Goal: Task Accomplishment & Management: Manage account settings

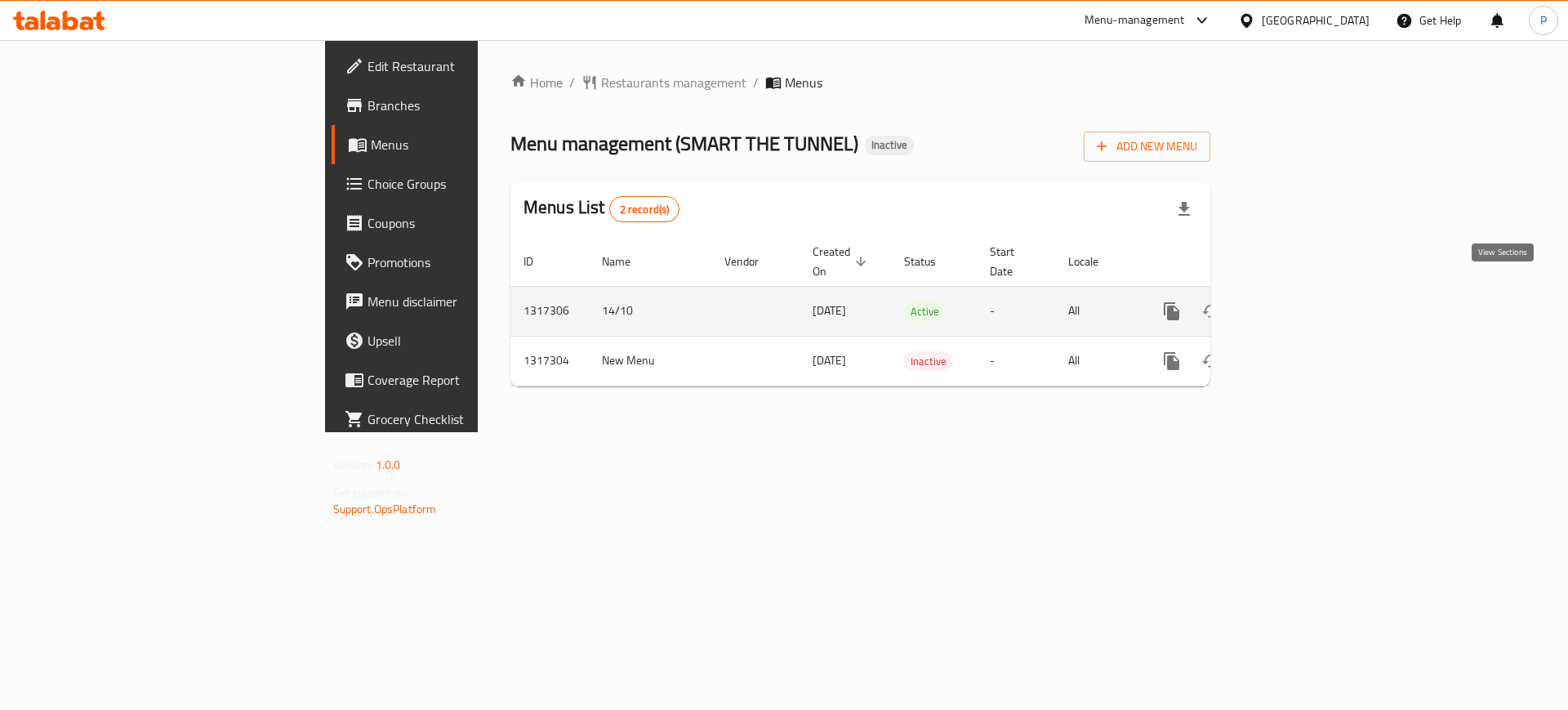
click at [1297, 303] on icon "enhanced table" at bounding box center [1290, 311] width 15 height 15
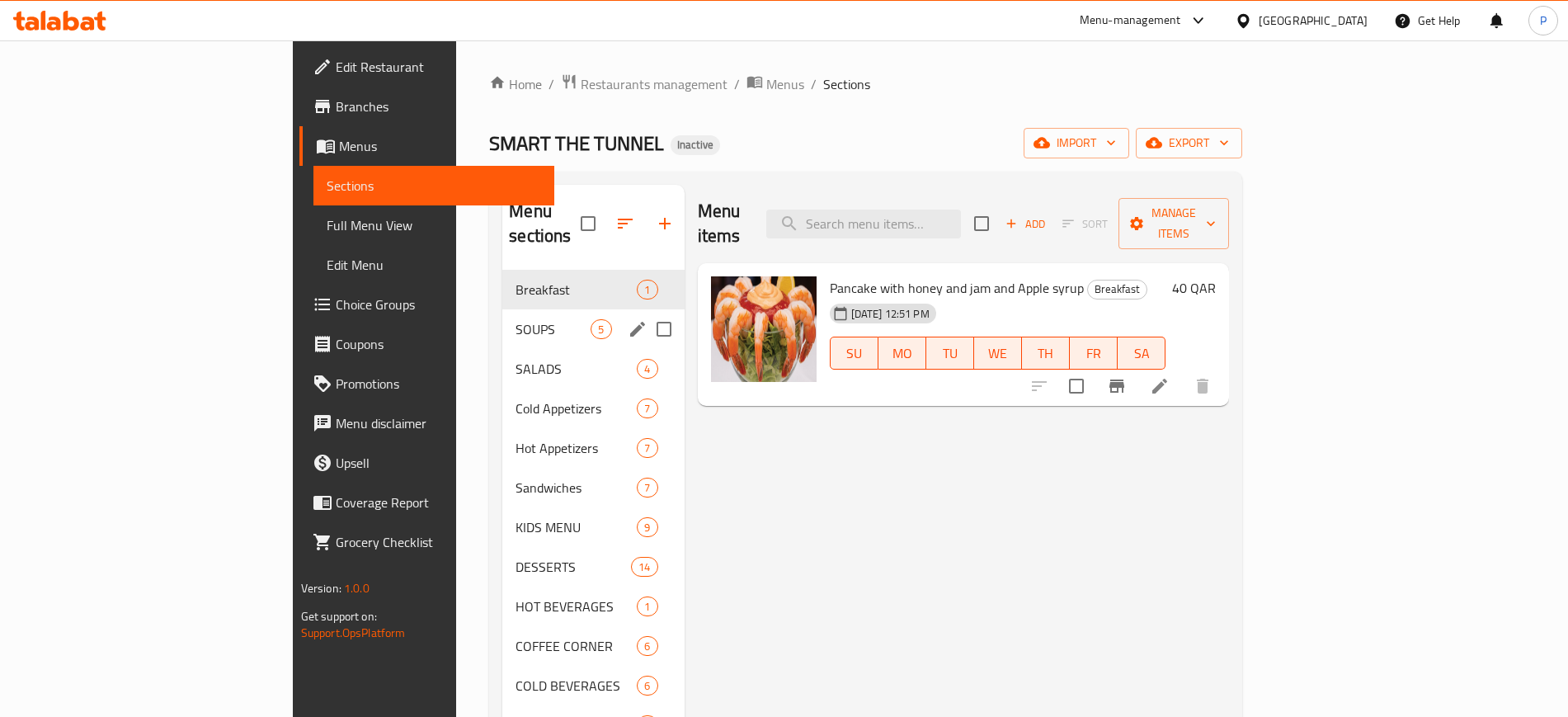
click at [515, 319] on span "SOUPS" at bounding box center [552, 328] width 75 height 20
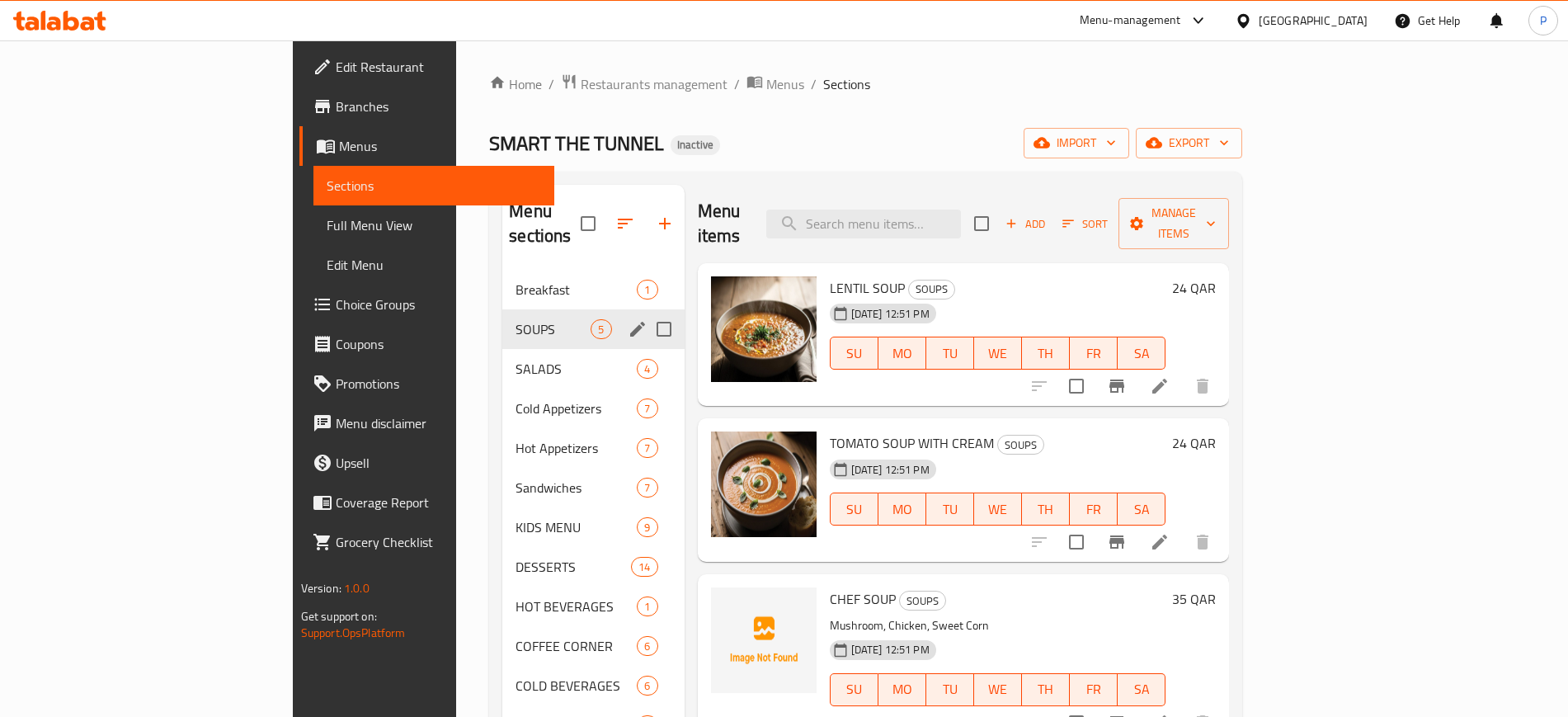
click at [503, 282] on div "Breakfast 1" at bounding box center [594, 289] width 182 height 39
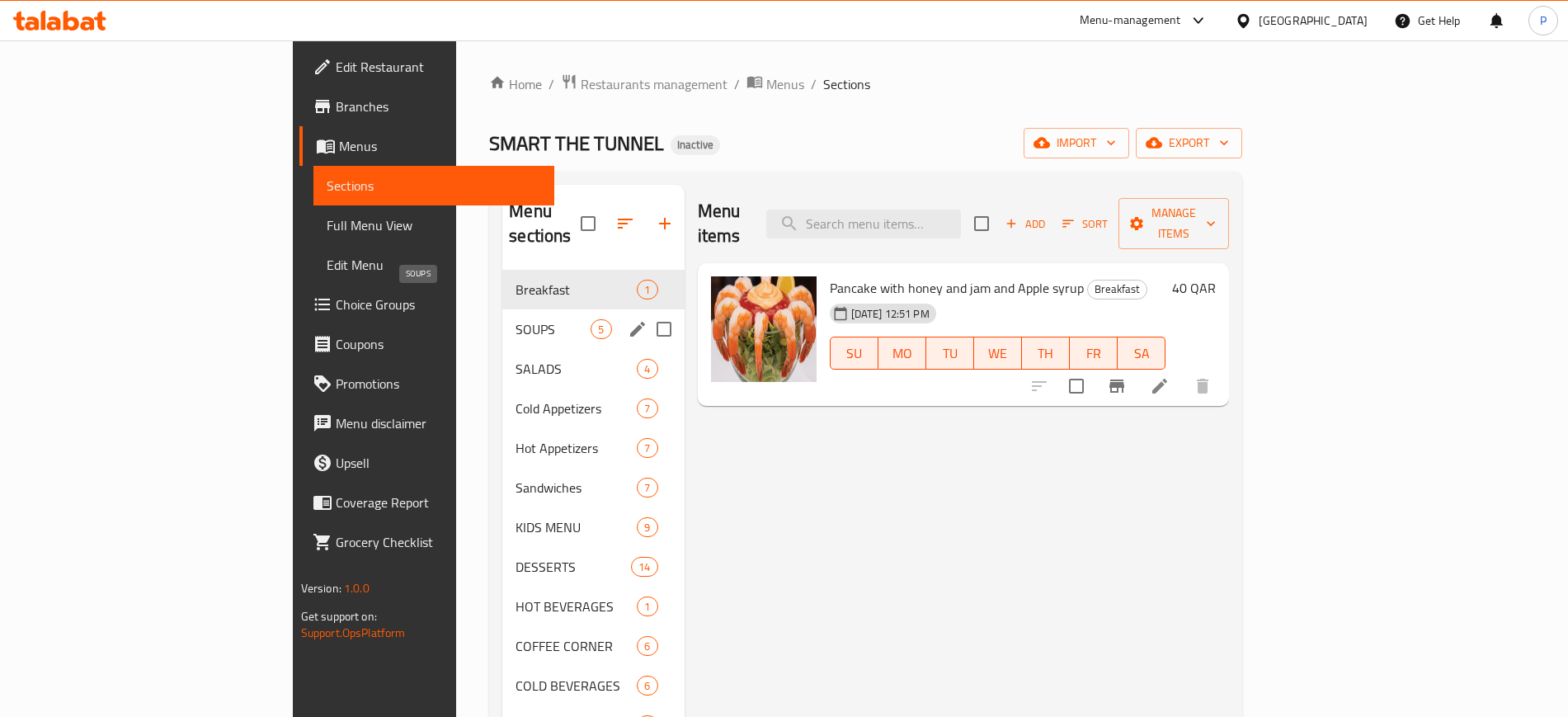
click at [515, 319] on span "SOUPS" at bounding box center [552, 328] width 75 height 20
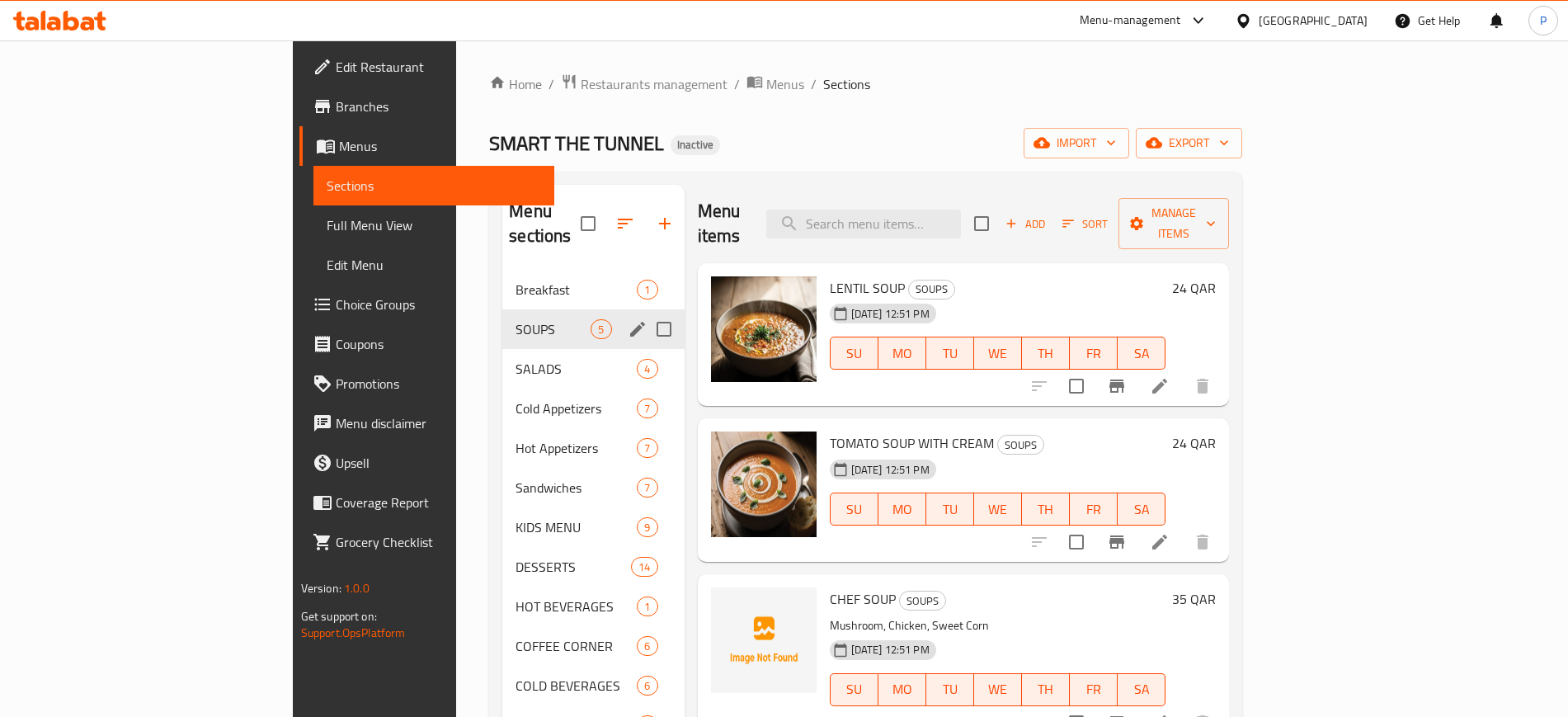
click at [515, 280] on span "Breakfast" at bounding box center [575, 289] width 122 height 20
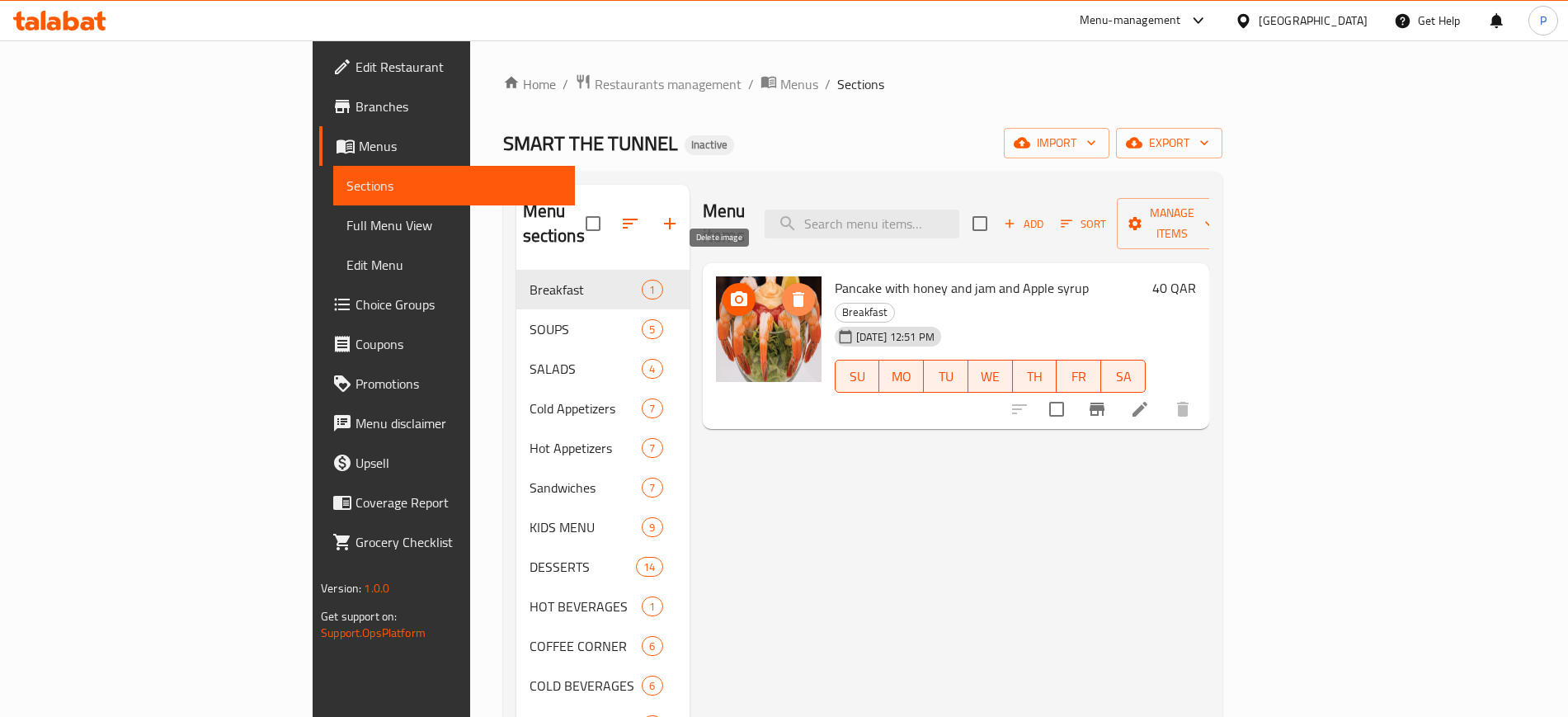
click at [782, 289] on span "delete image" at bounding box center [798, 299] width 33 height 20
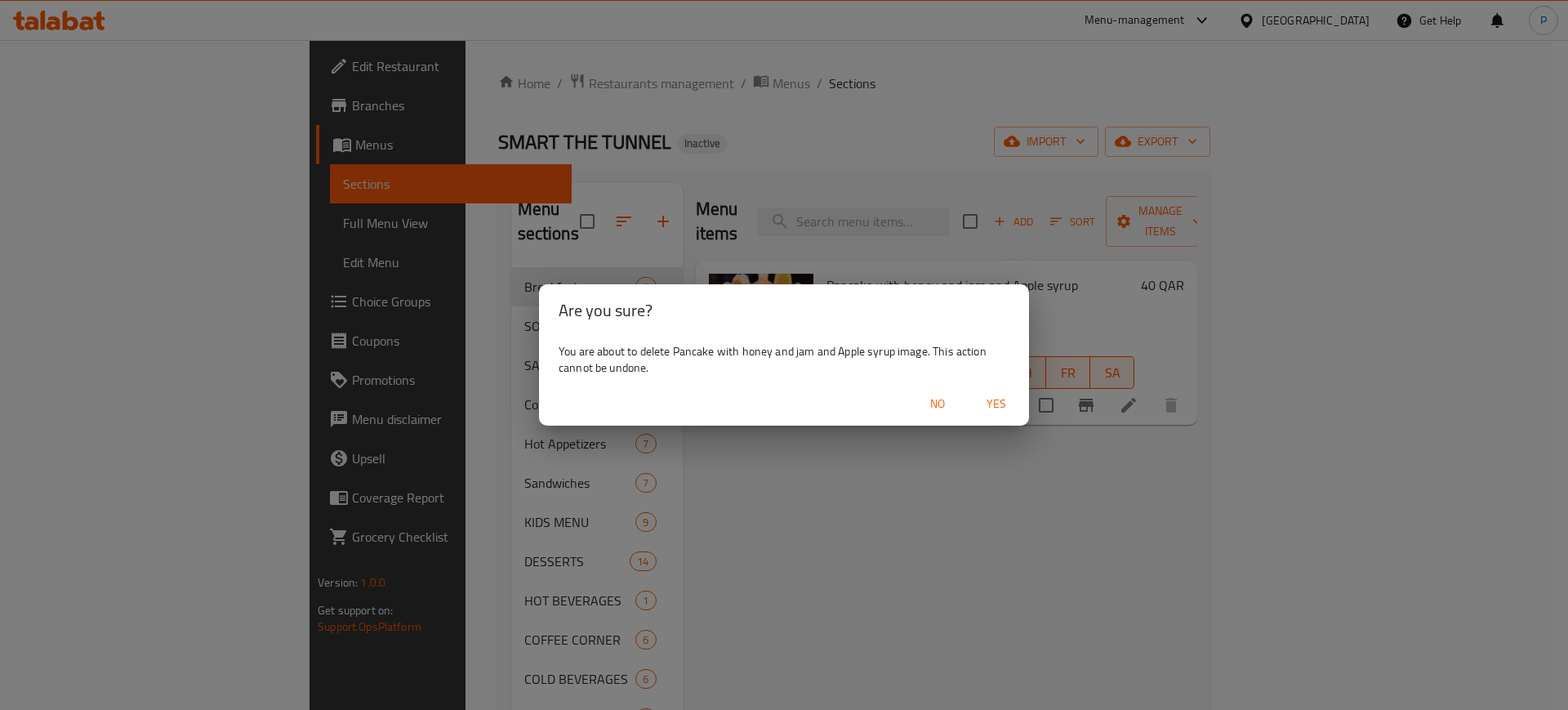
click at [1007, 401] on span "Yes" at bounding box center [995, 404] width 39 height 21
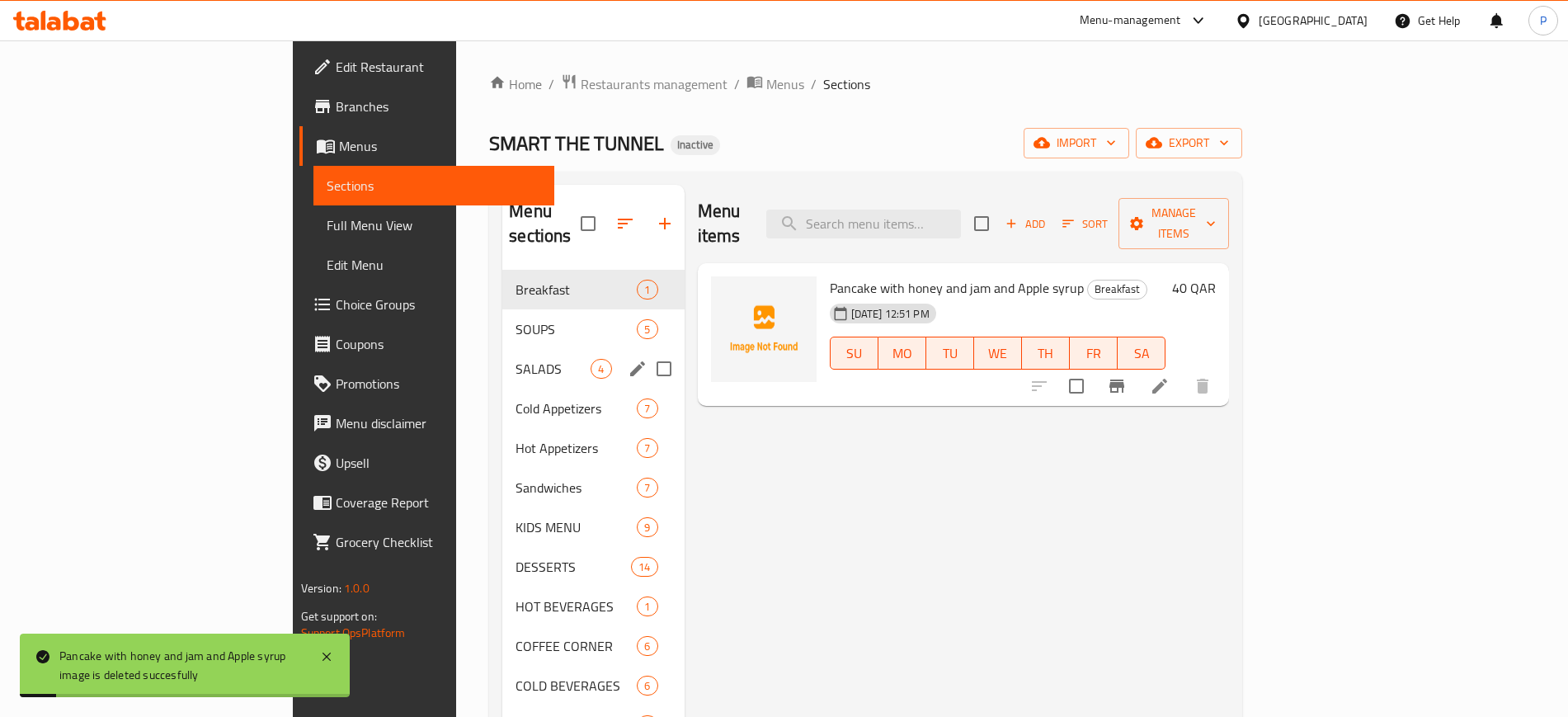
click at [503, 314] on div "SOUPS 5" at bounding box center [594, 328] width 182 height 39
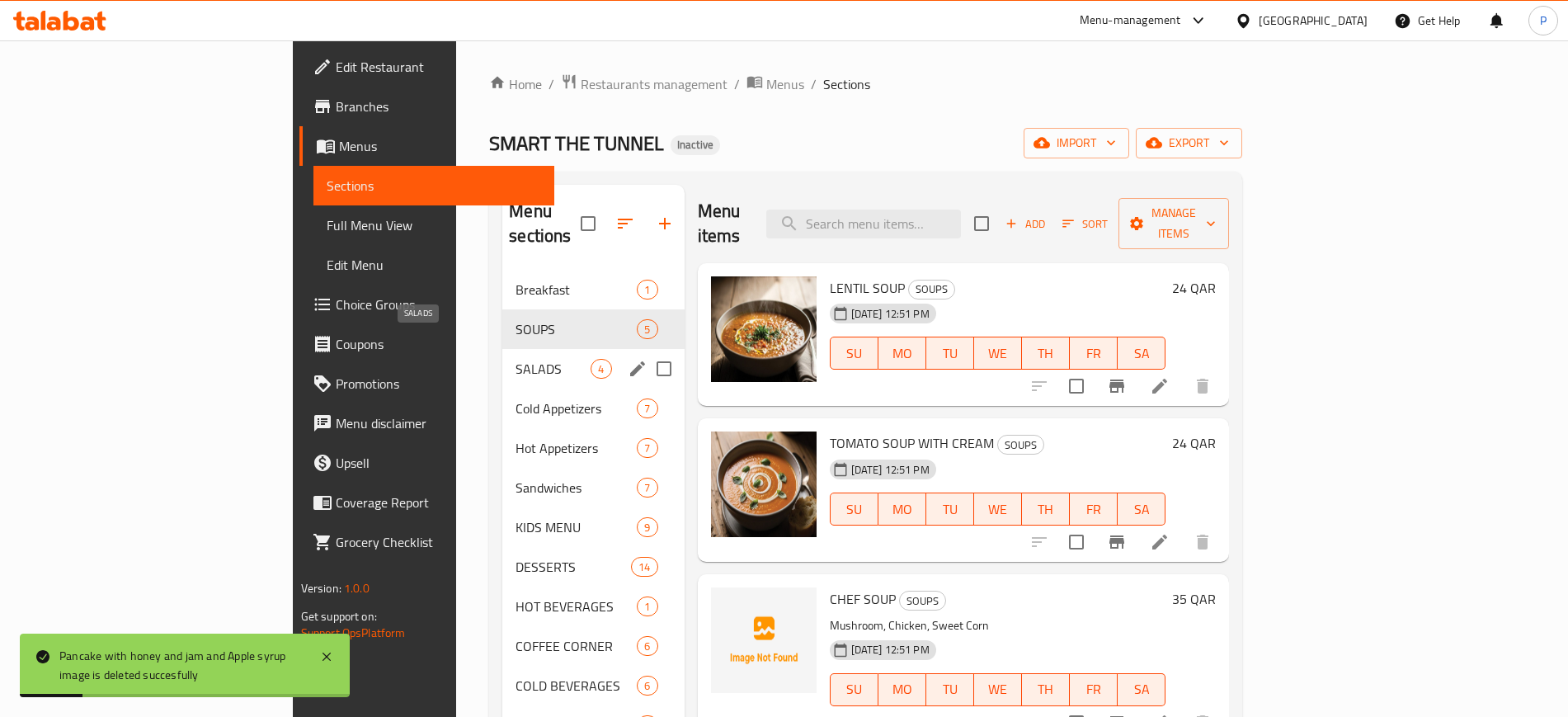
click at [515, 359] on span "SALADS" at bounding box center [552, 369] width 75 height 20
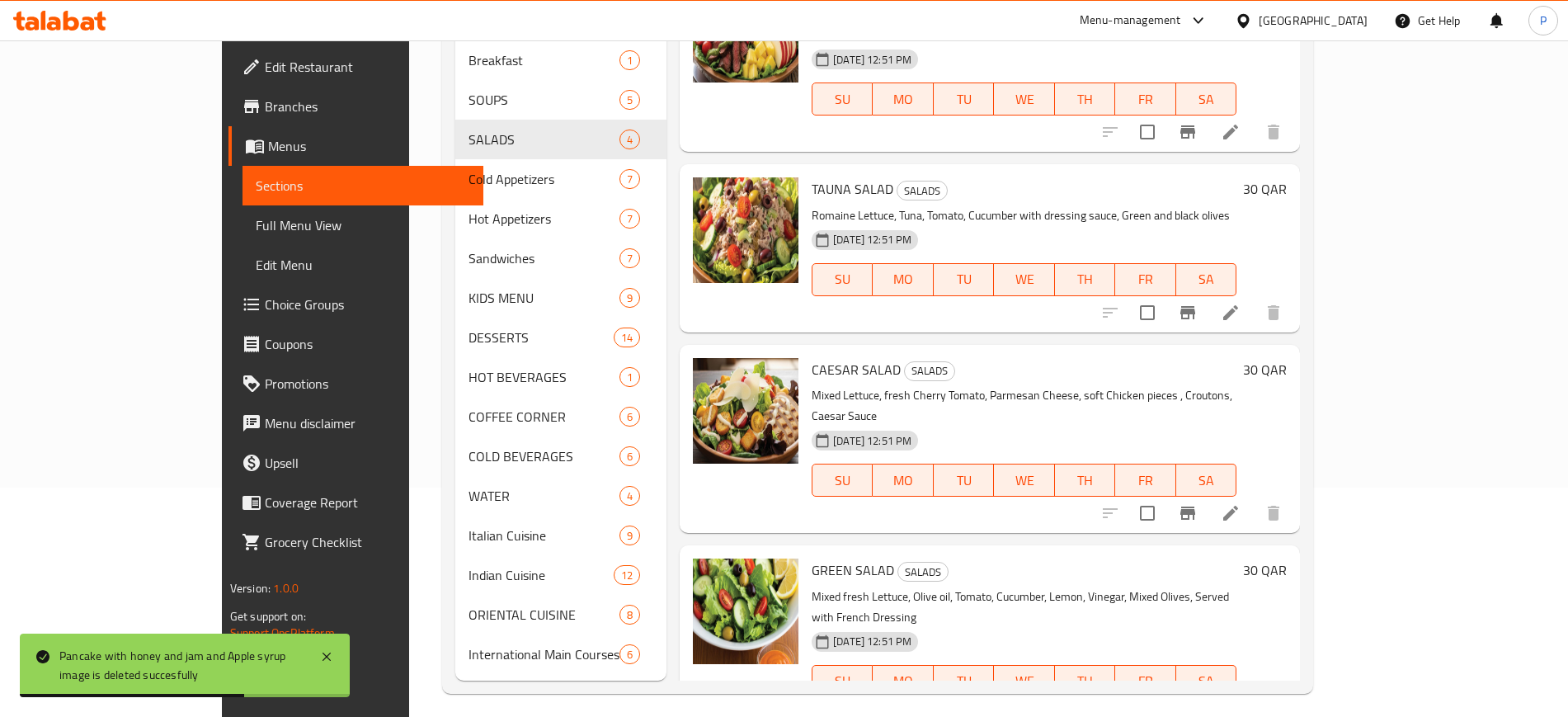
scroll to position [231, 0]
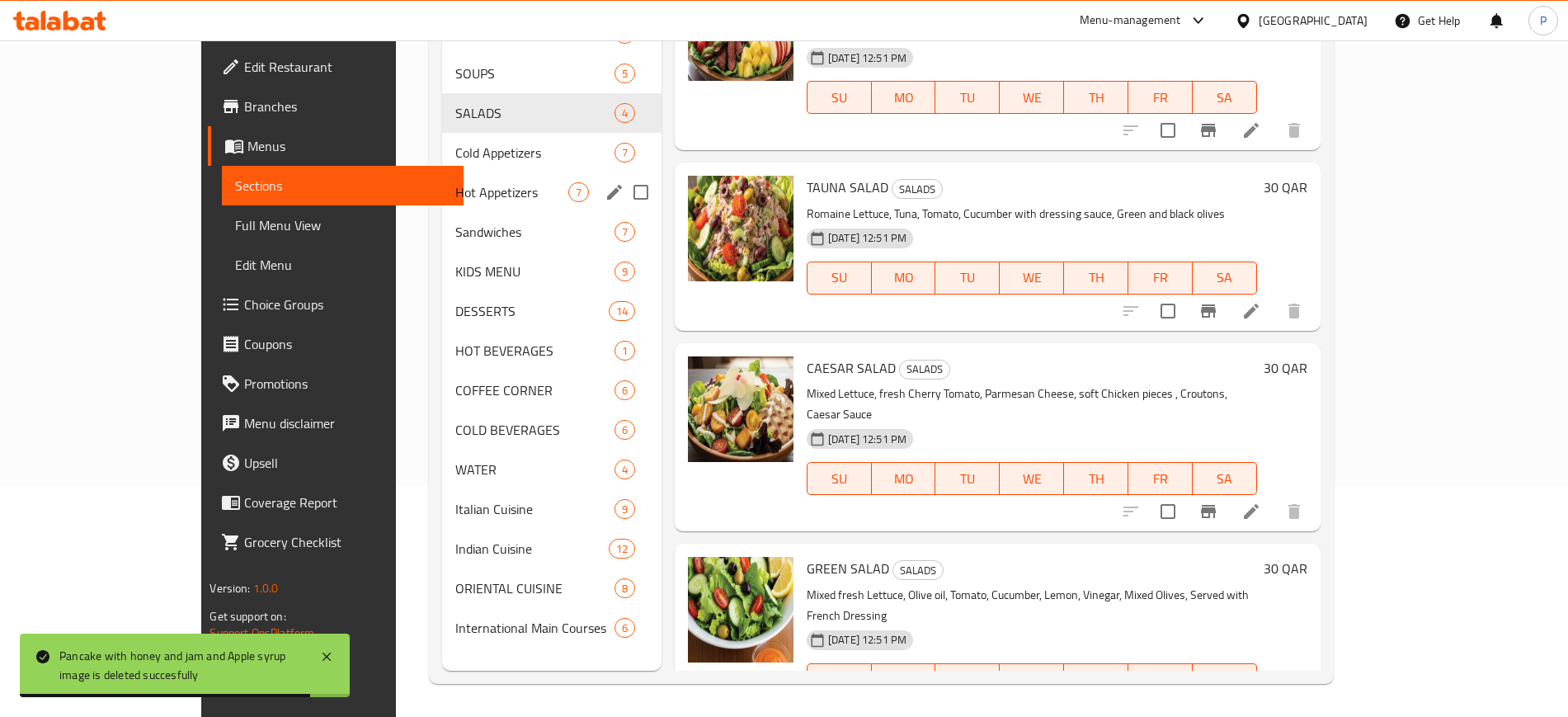
click at [456, 146] on span "Cold Appetizers" at bounding box center [535, 152] width 159 height 20
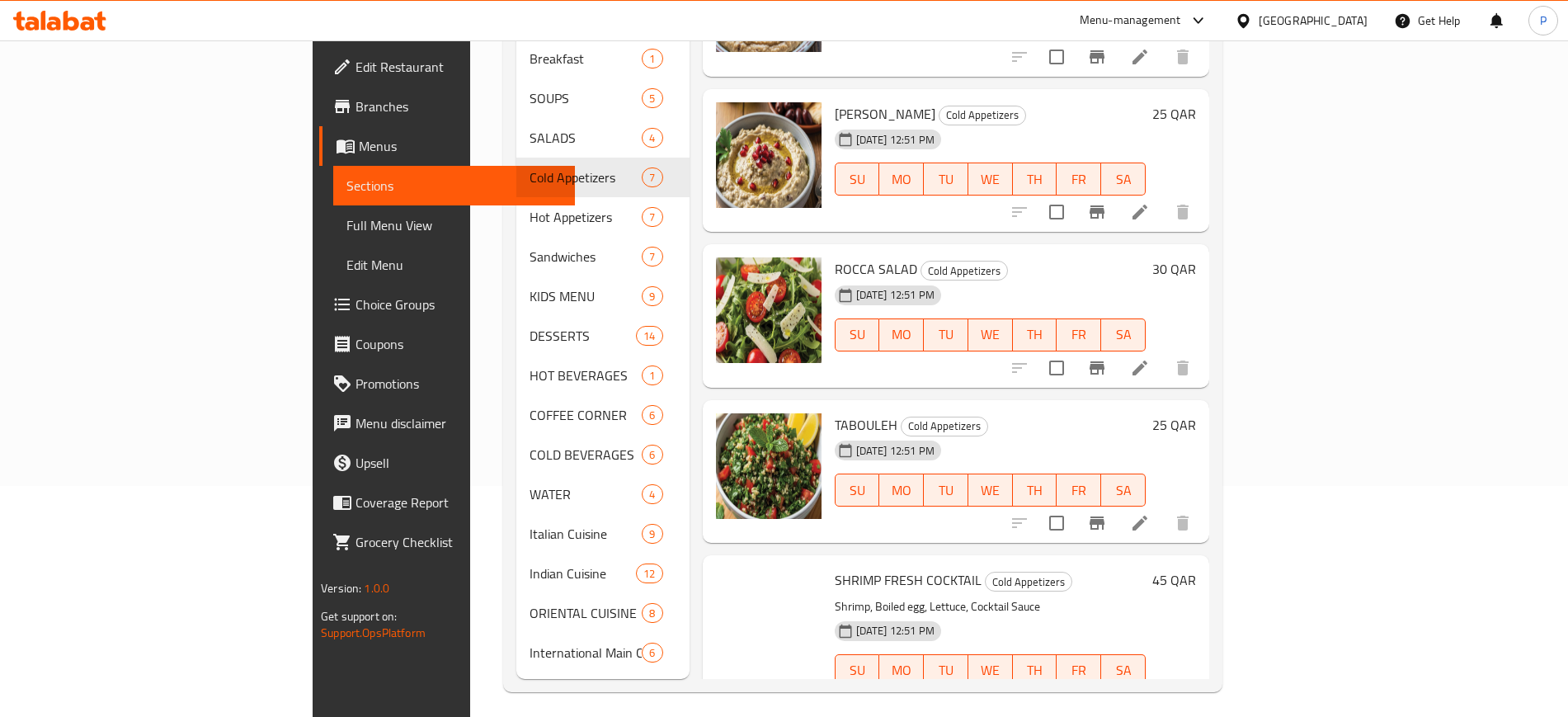
scroll to position [462, 0]
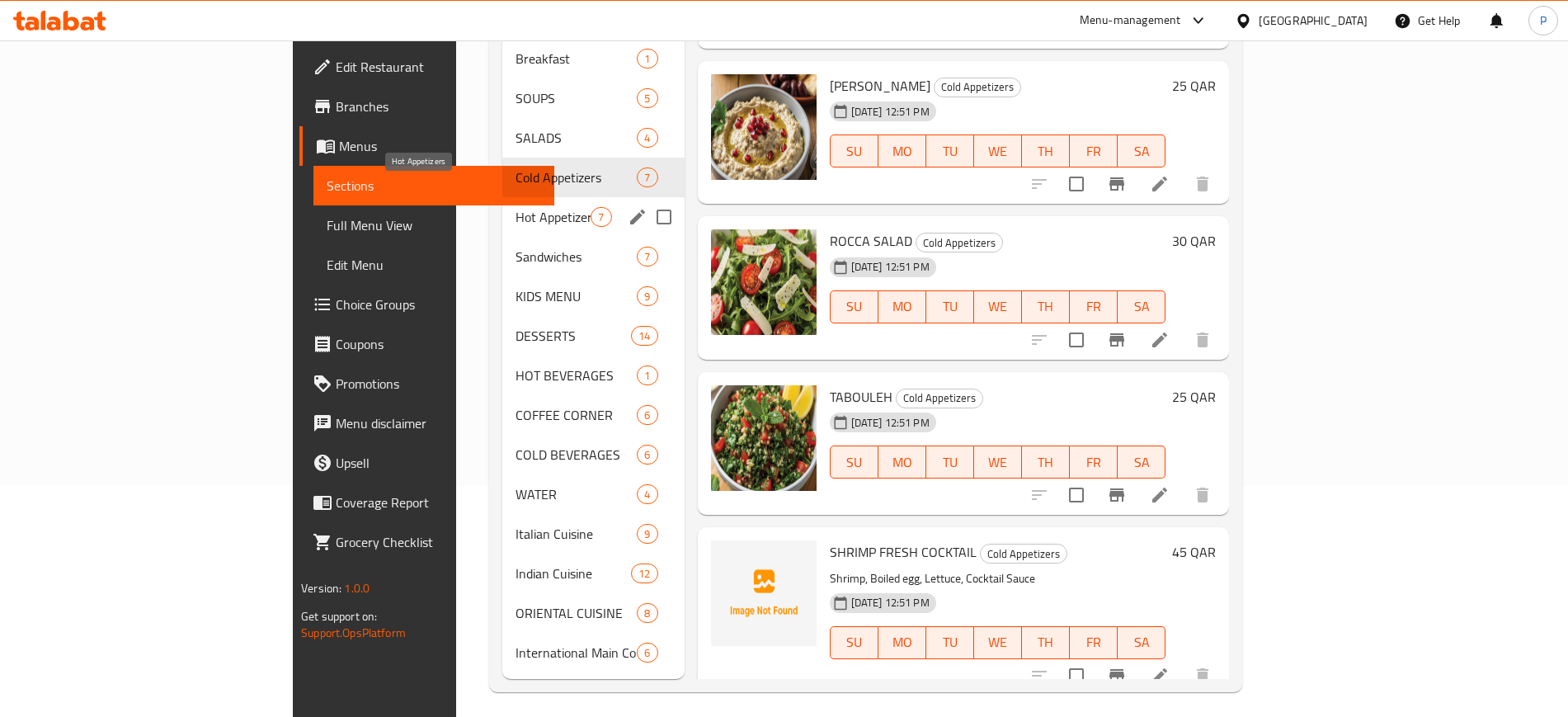
click at [515, 207] on span "Hot Appetizers" at bounding box center [552, 216] width 75 height 20
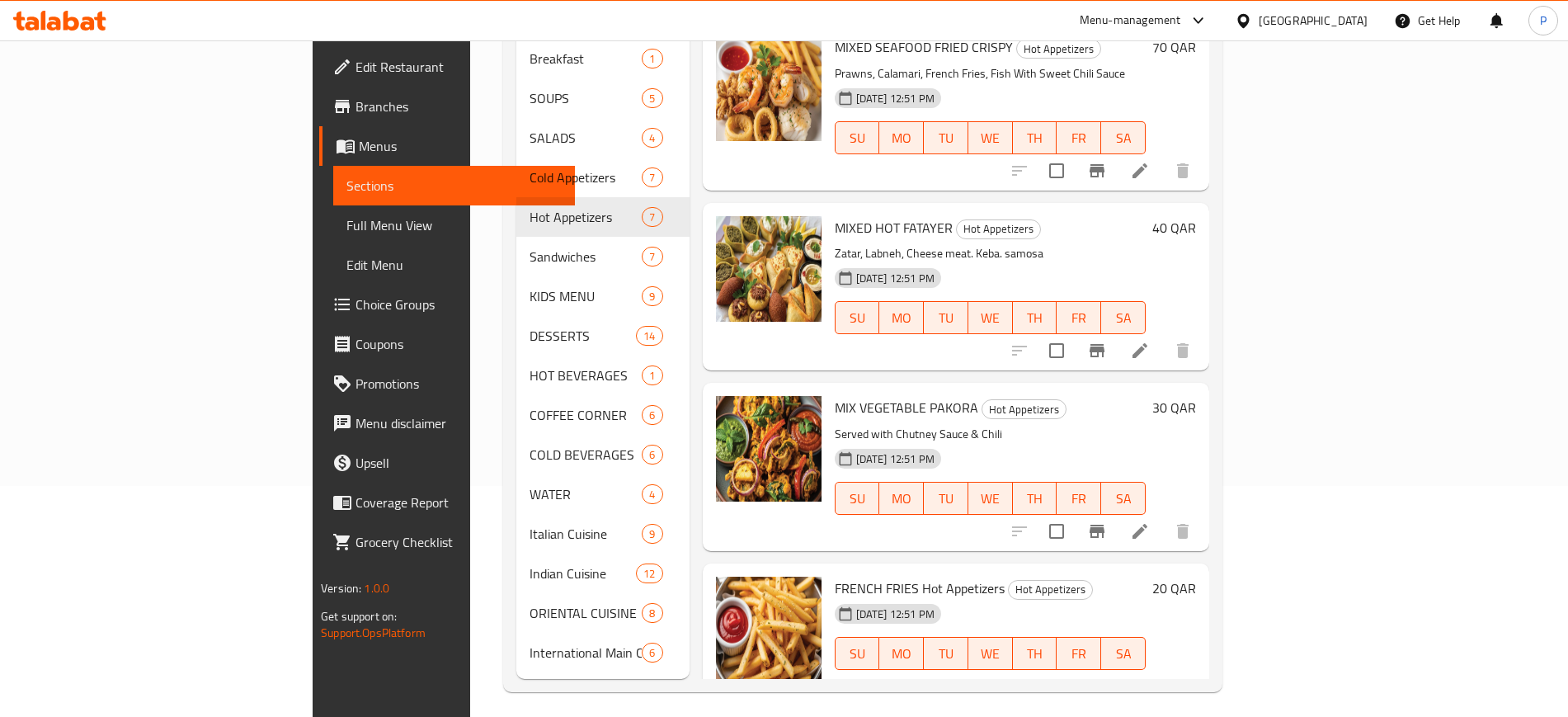
scroll to position [536, 0]
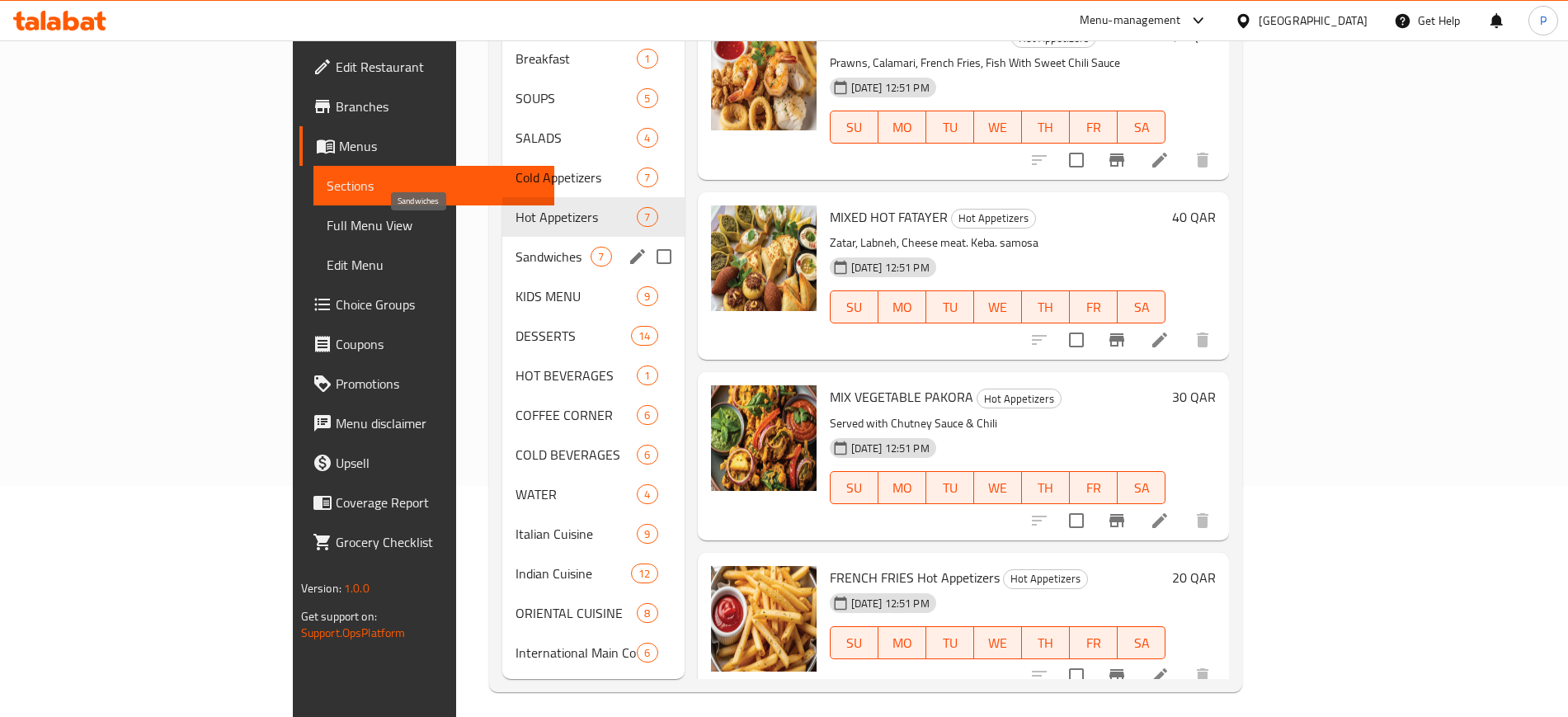
click at [515, 247] on span "Sandwiches" at bounding box center [552, 257] width 75 height 20
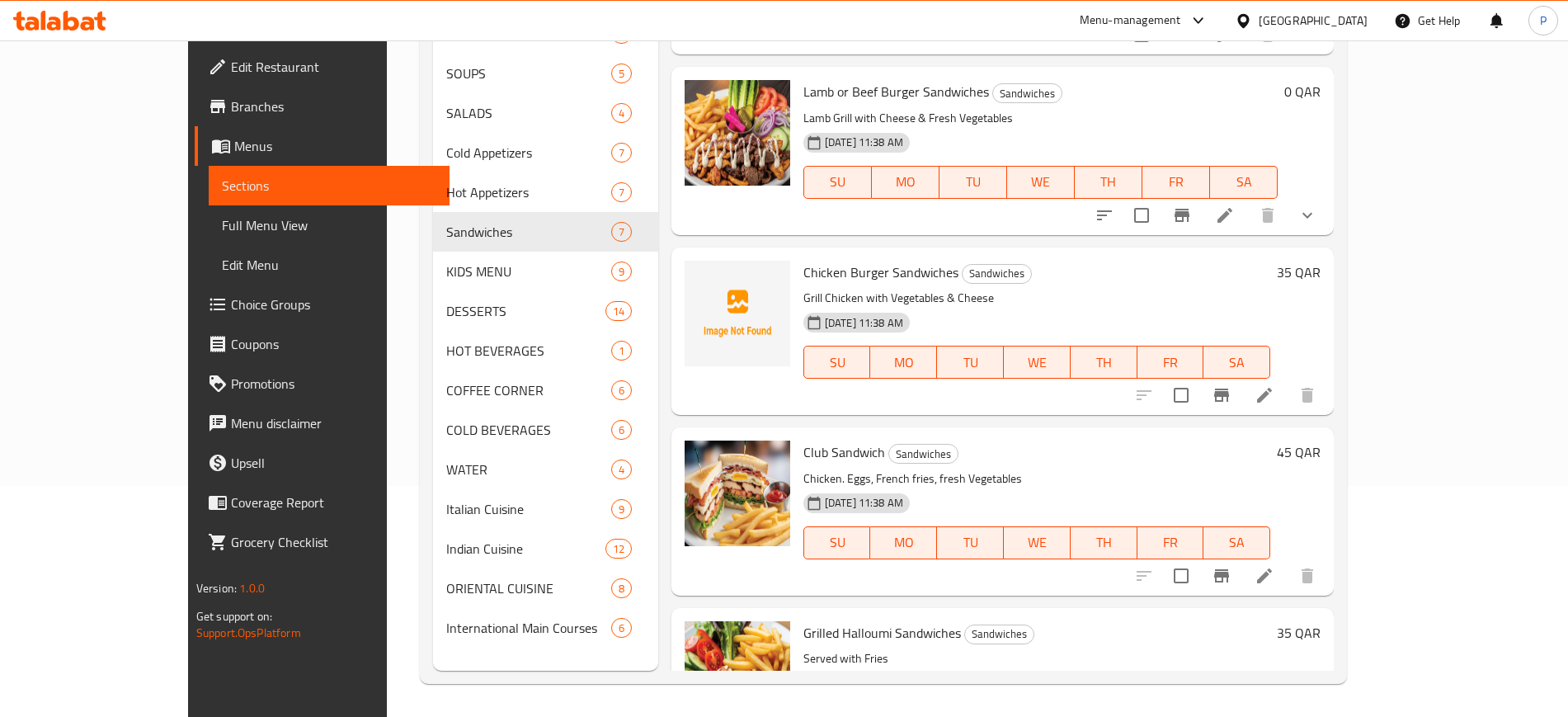
scroll to position [586, 0]
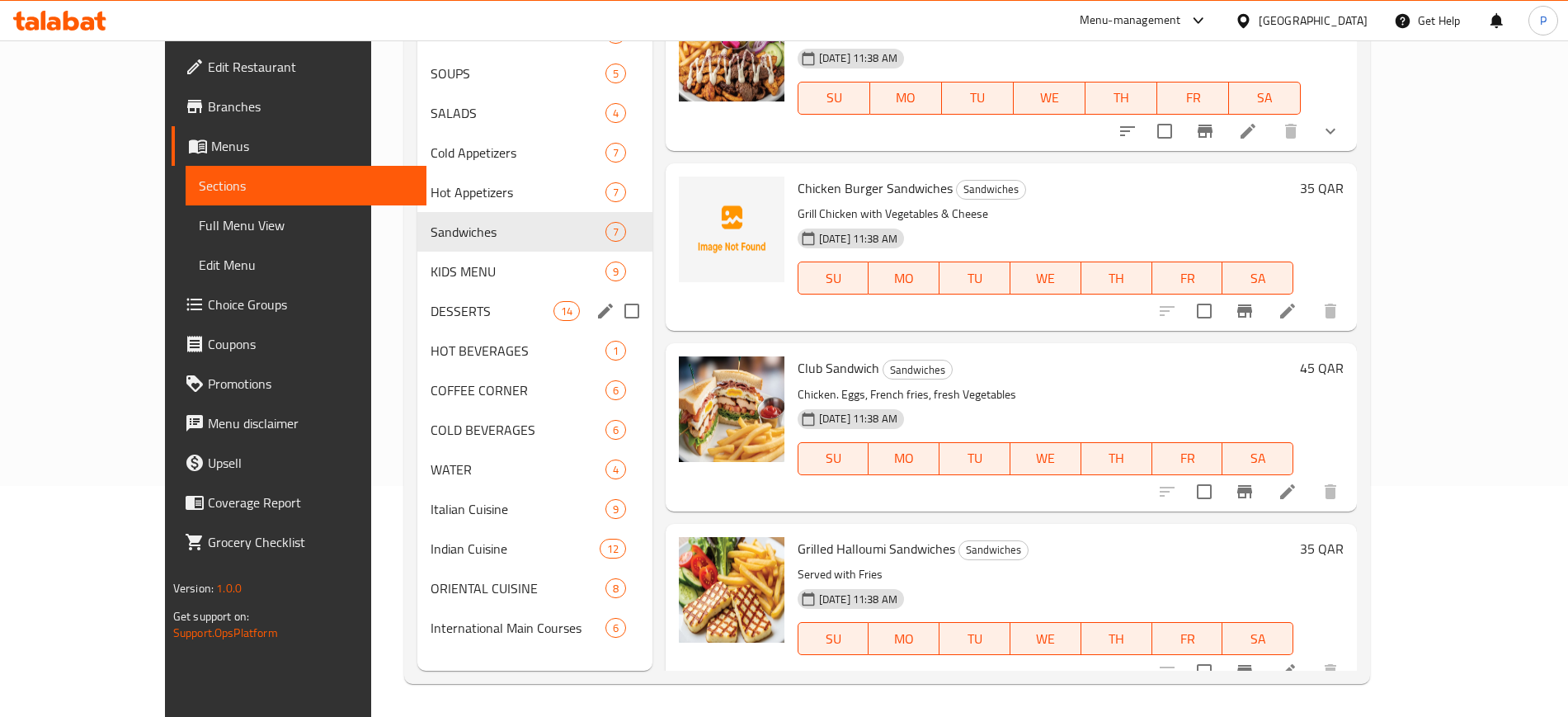
click at [466, 271] on span "KIDS MENU" at bounding box center [518, 271] width 175 height 20
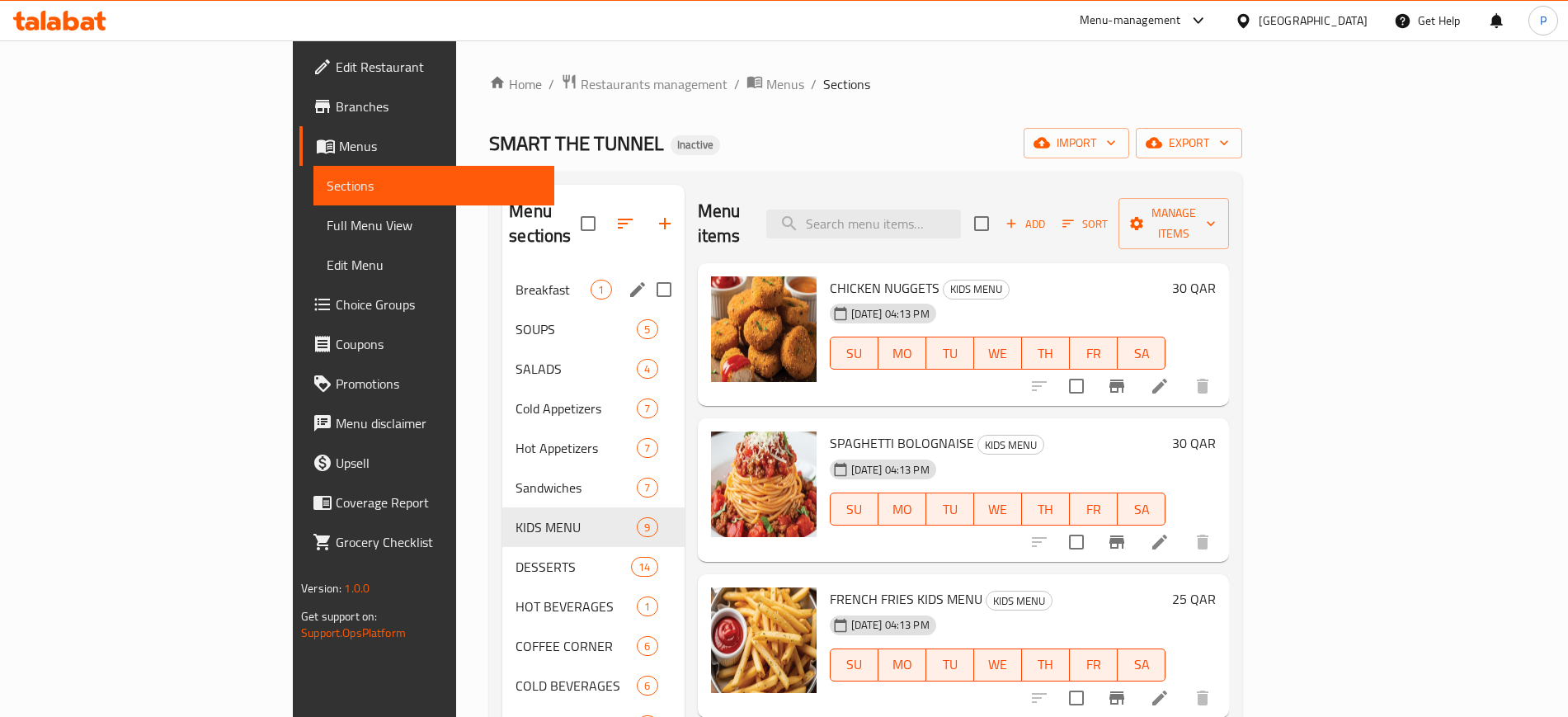
click at [503, 275] on div "Breakfast 1" at bounding box center [594, 289] width 182 height 39
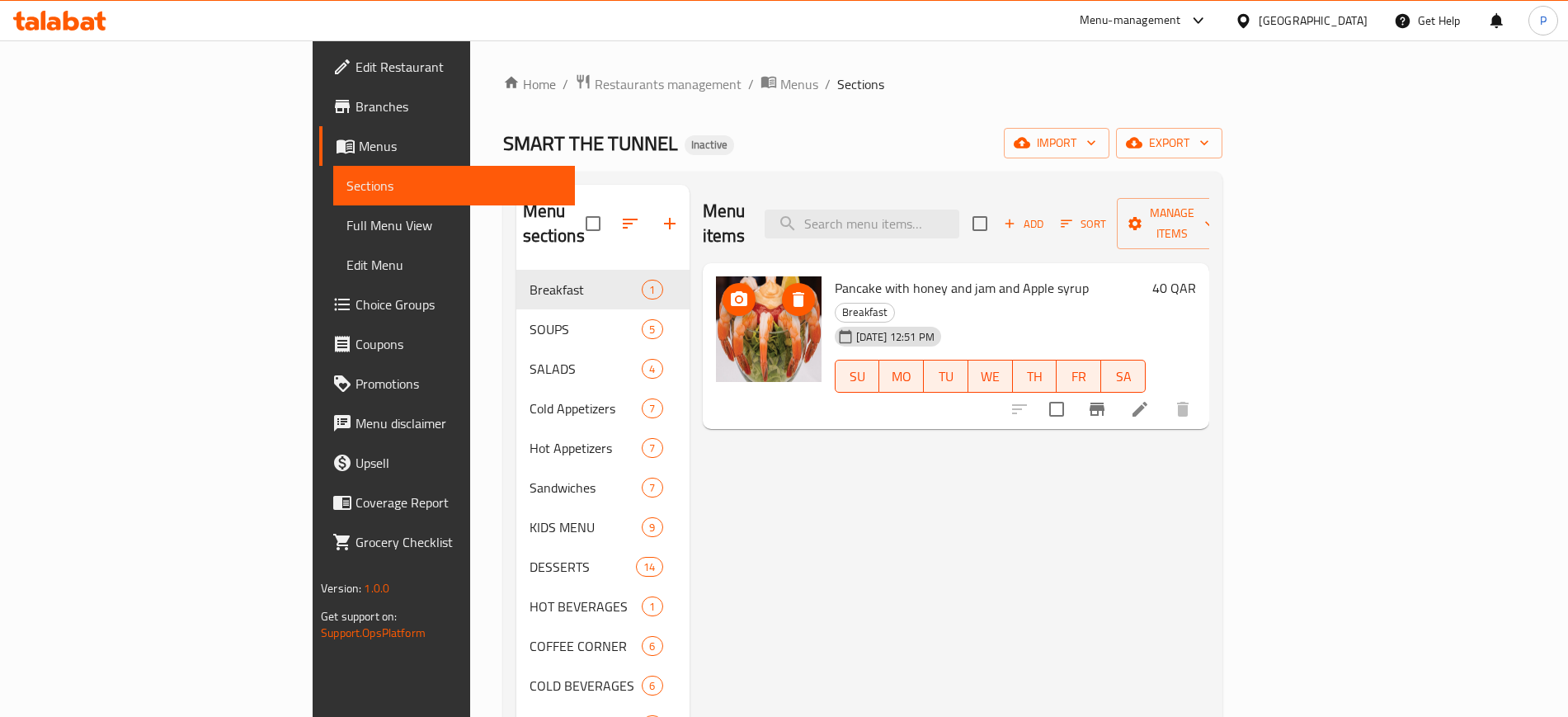
click at [789, 289] on icon "delete image" at bounding box center [798, 299] width 20 height 20
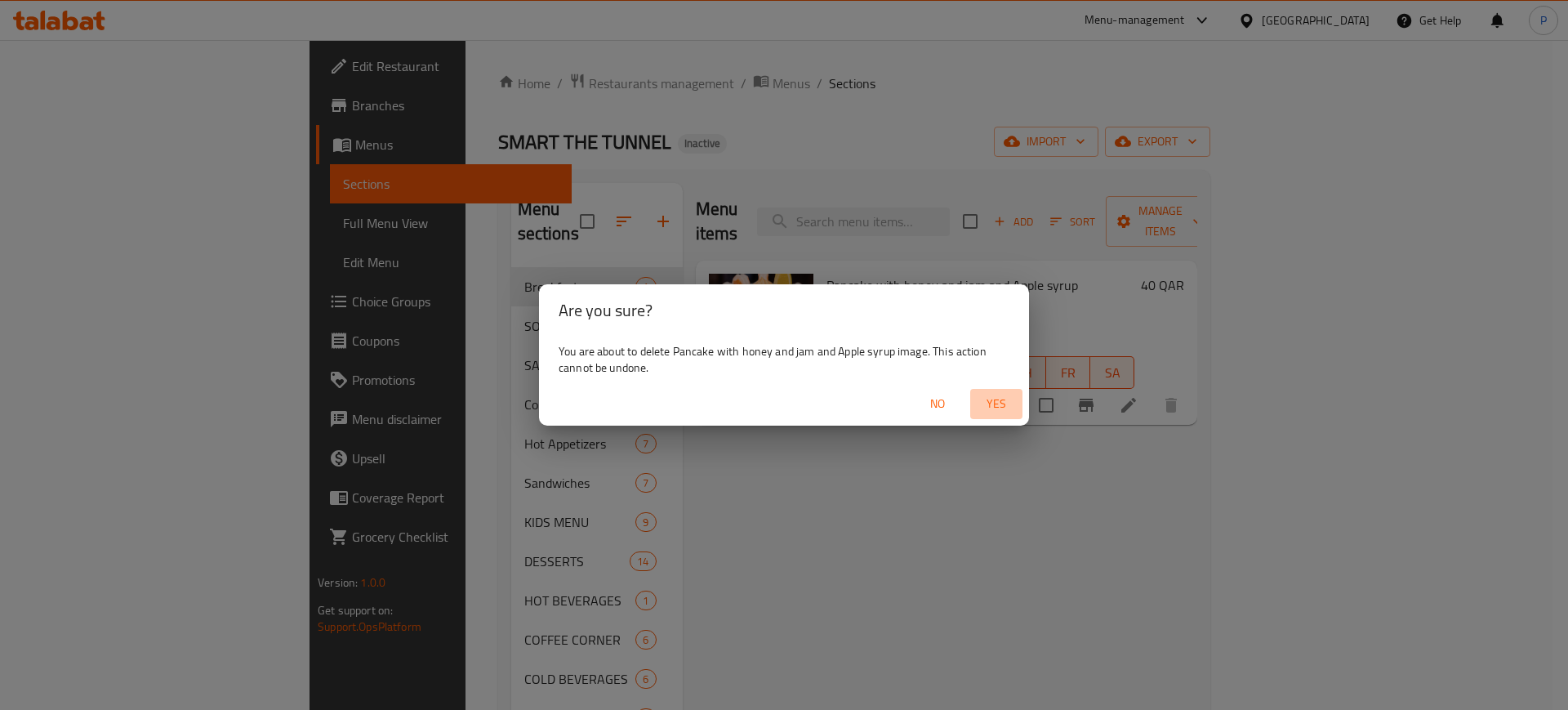
click at [1002, 404] on span "Yes" at bounding box center [995, 404] width 39 height 21
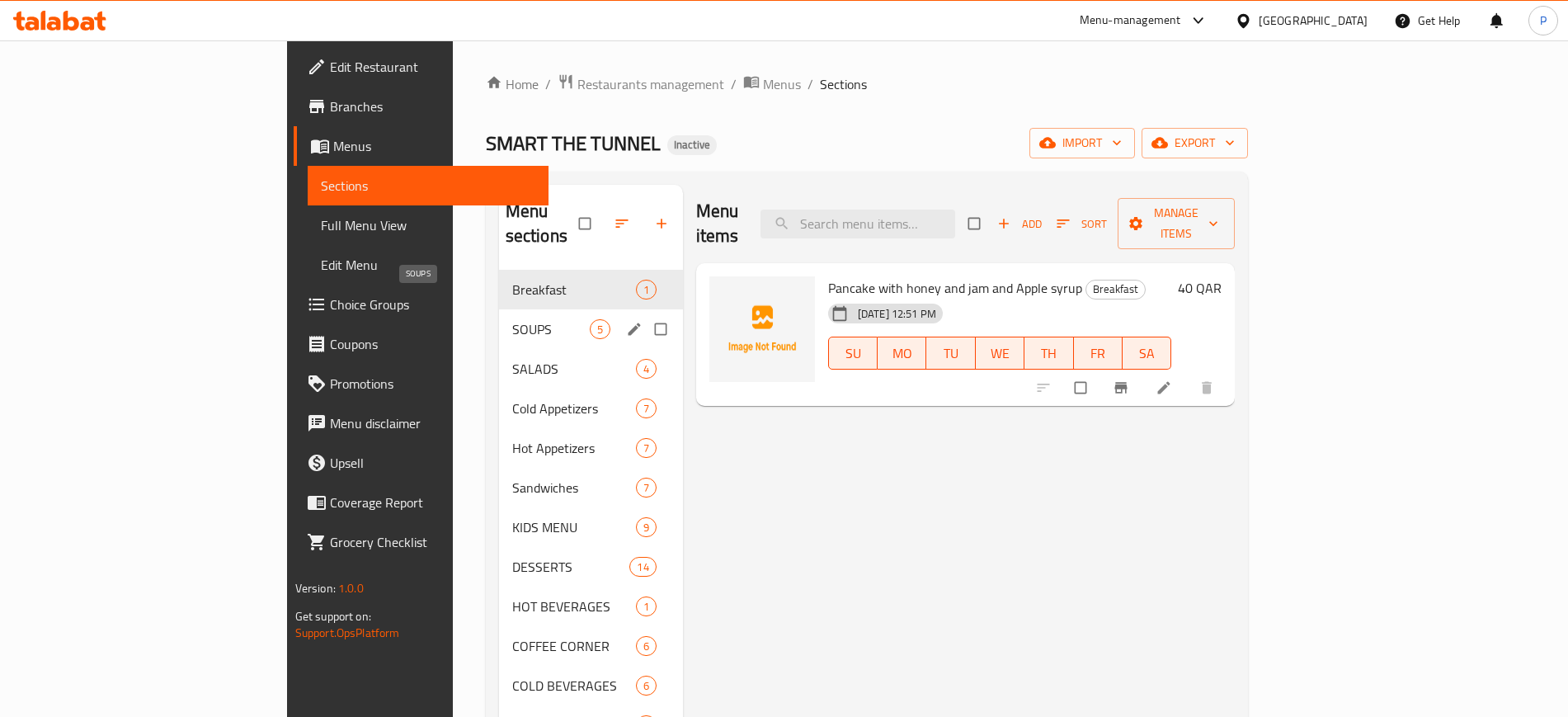
click at [512, 319] on span "SOUPS" at bounding box center [550, 328] width 78 height 20
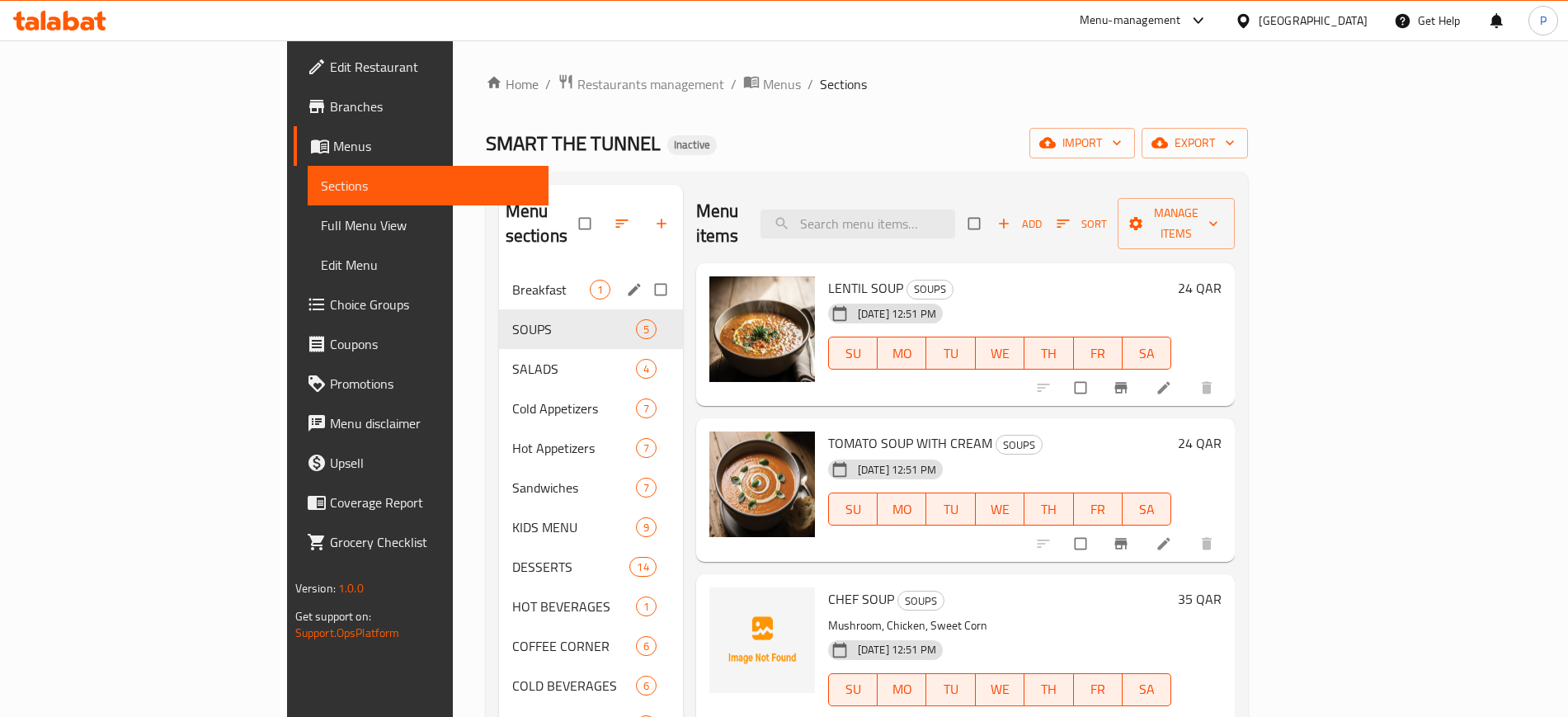
click at [499, 277] on div "Breakfast 1" at bounding box center [591, 289] width 184 height 39
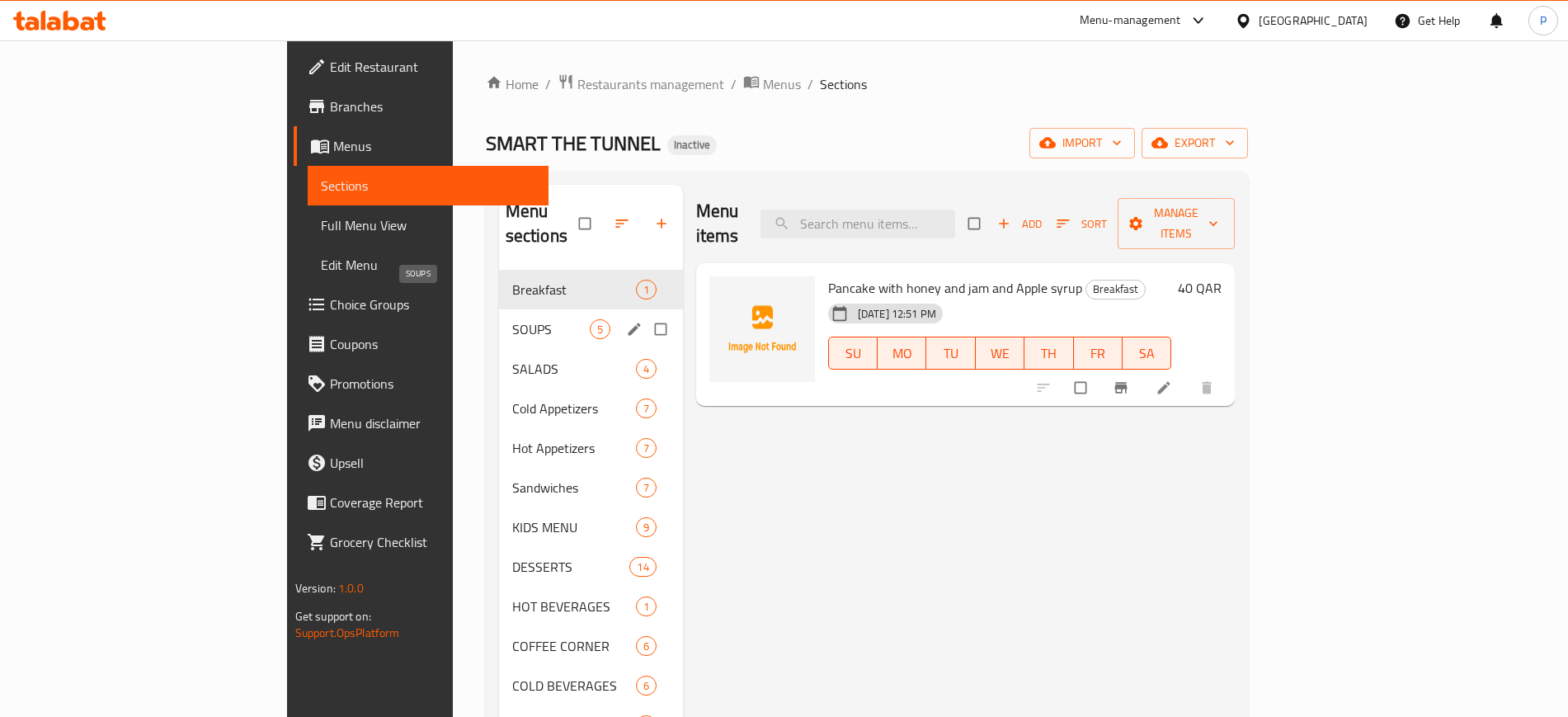
click at [512, 319] on span "SOUPS" at bounding box center [550, 328] width 78 height 20
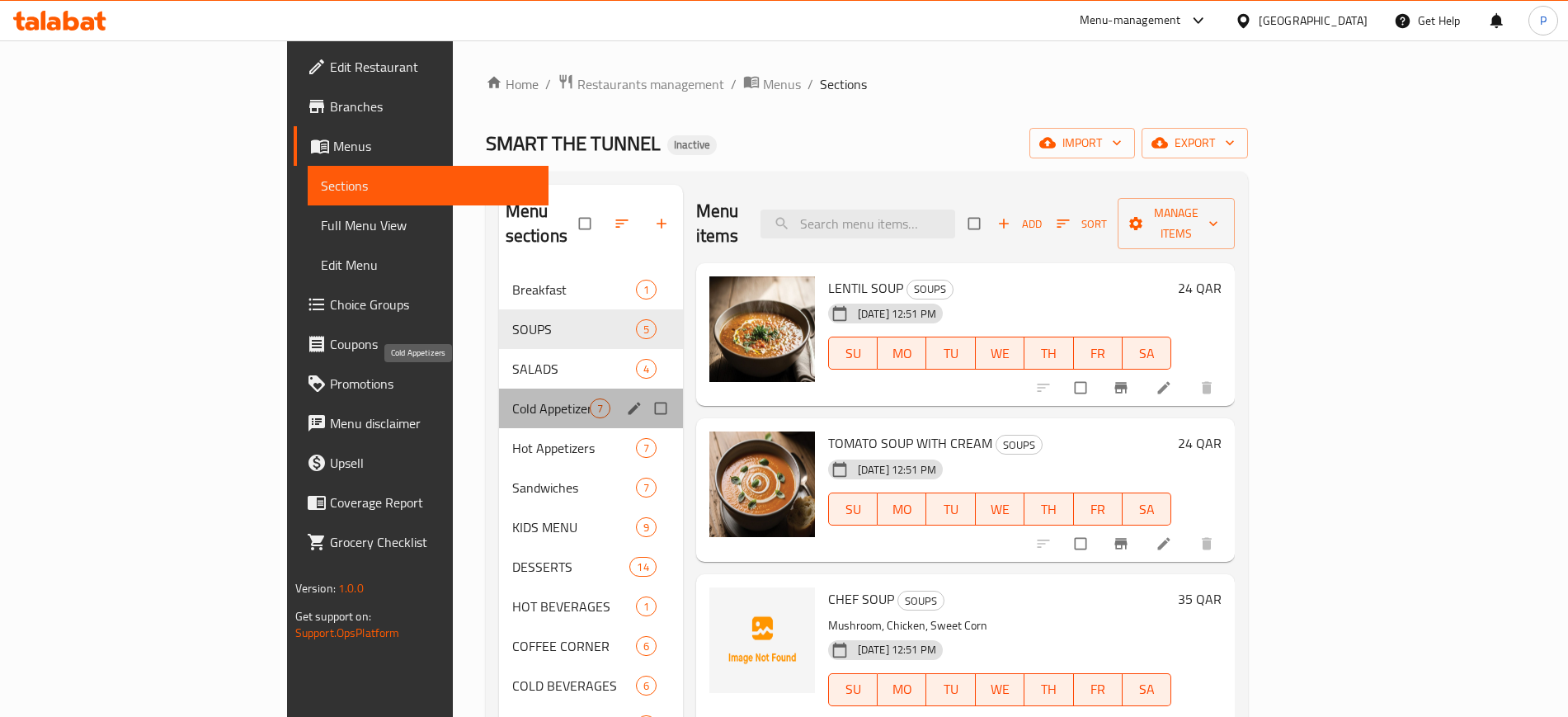
click at [512, 398] on span "Cold Appetizers" at bounding box center [550, 408] width 78 height 20
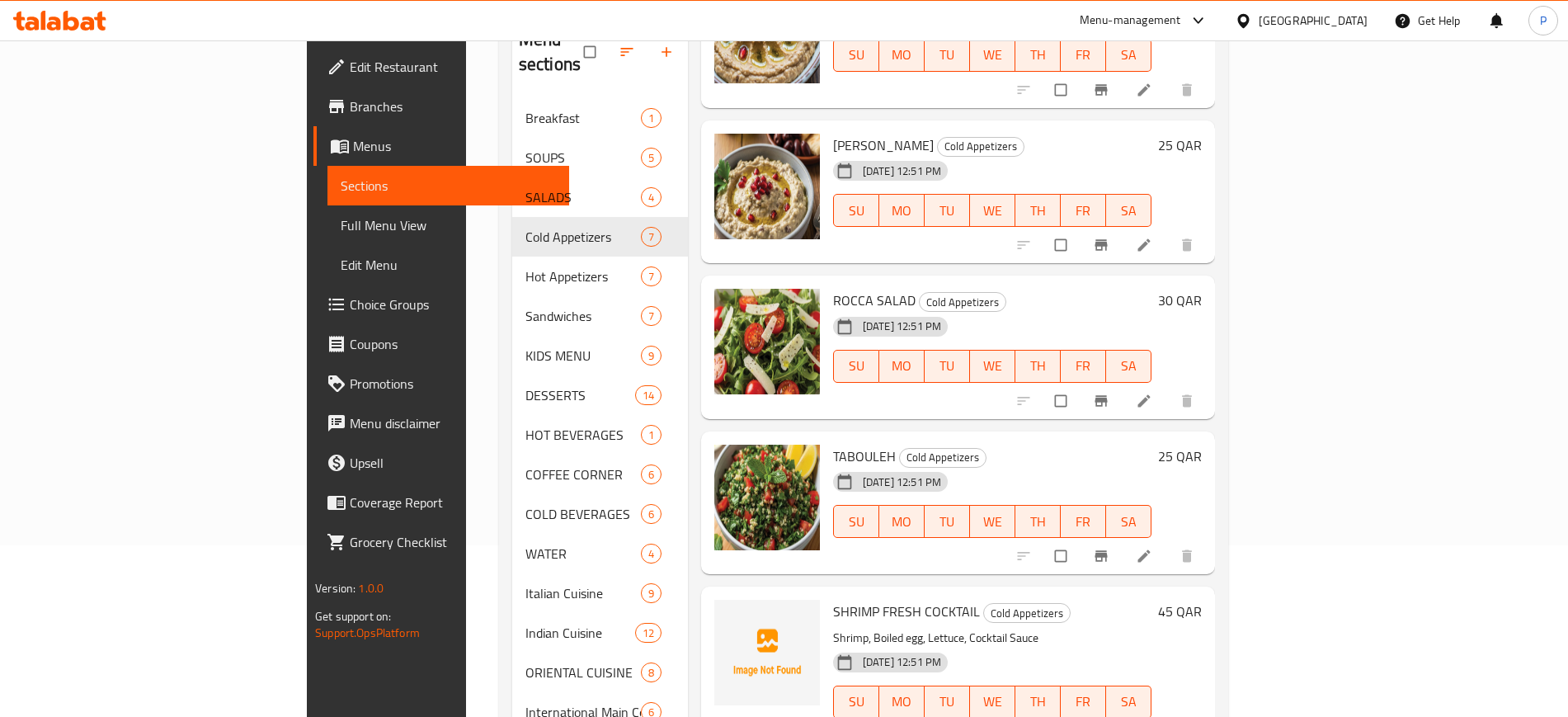
scroll to position [231, 0]
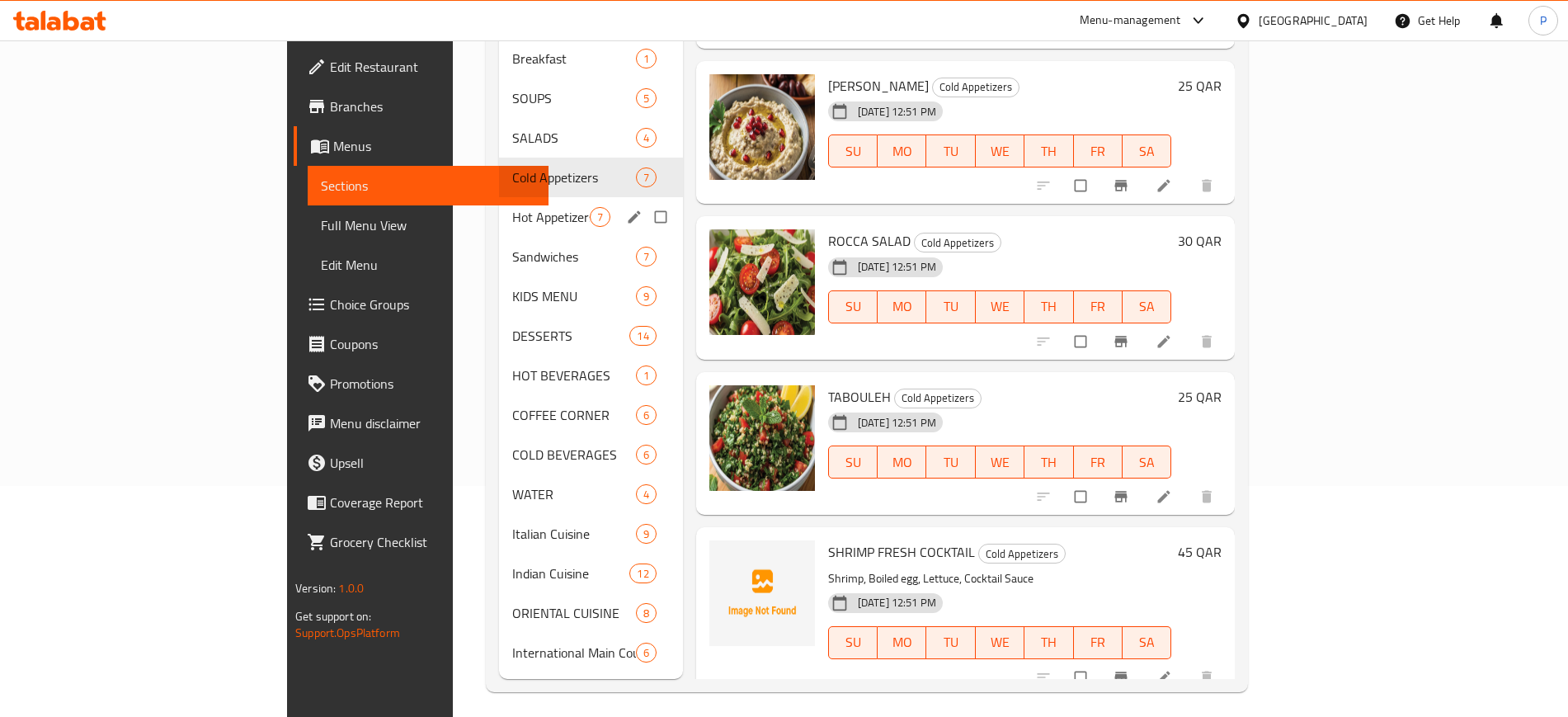
click at [499, 236] on div "Sandwiches 7" at bounding box center [591, 256] width 184 height 39
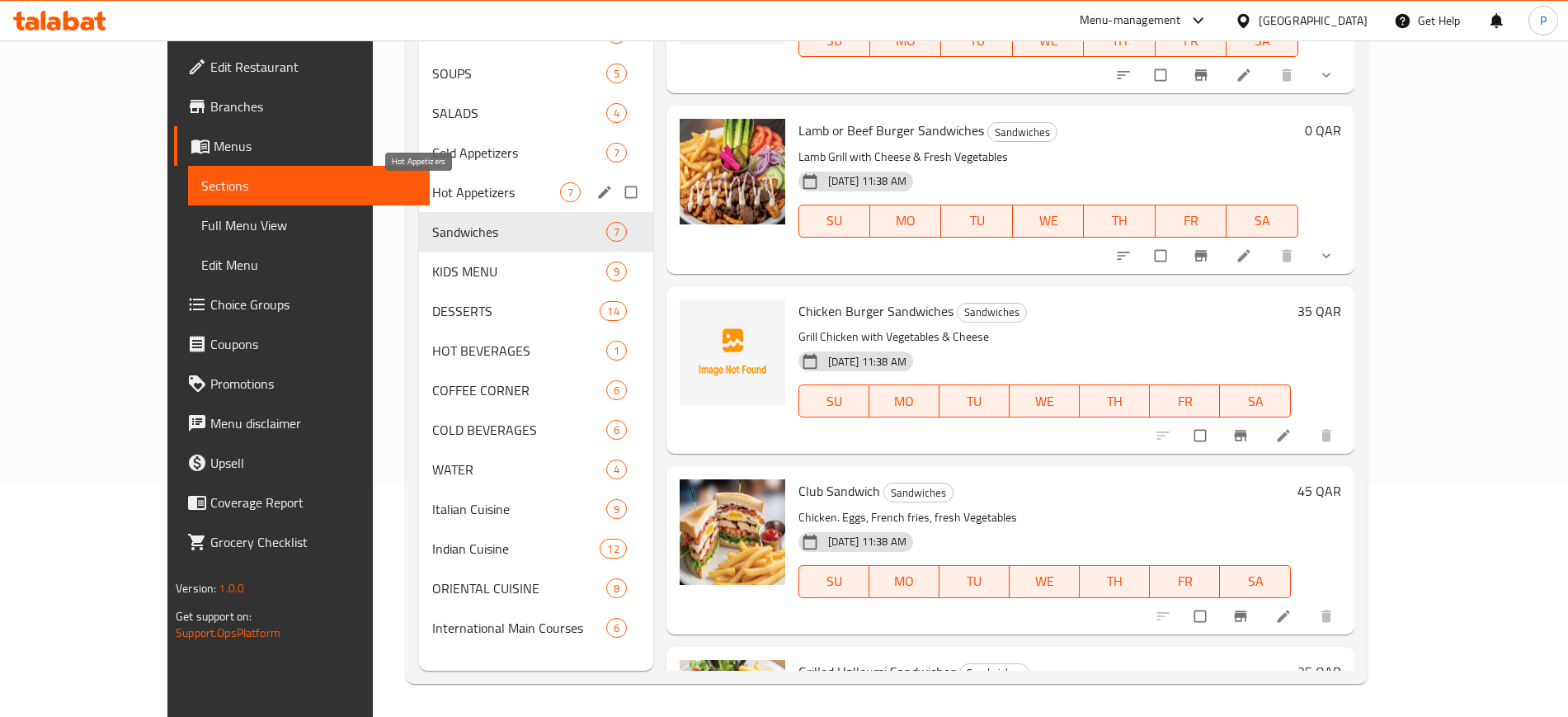
click at [432, 185] on span "Hot Appetizers" at bounding box center [495, 191] width 127 height 20
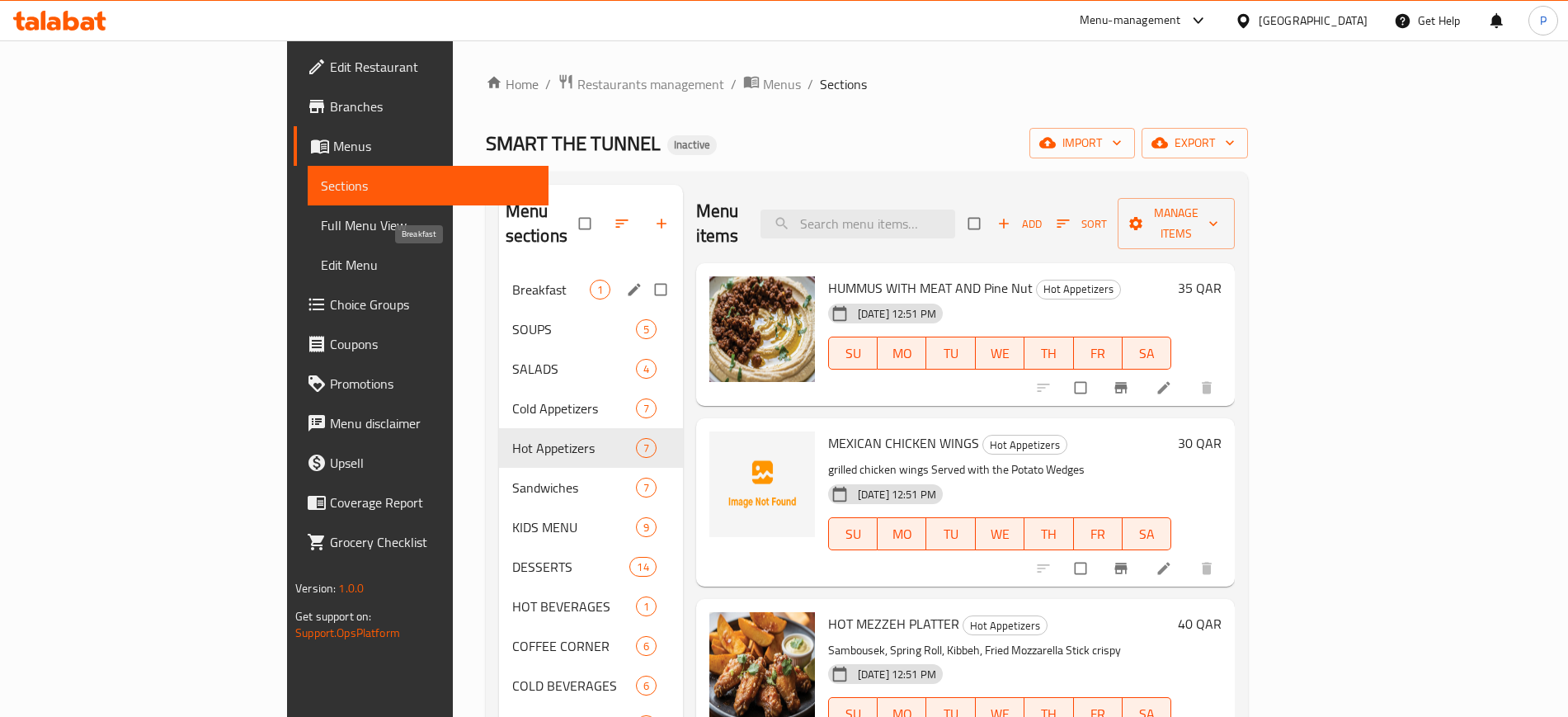
click at [512, 280] on span "Breakfast" at bounding box center [550, 289] width 78 height 20
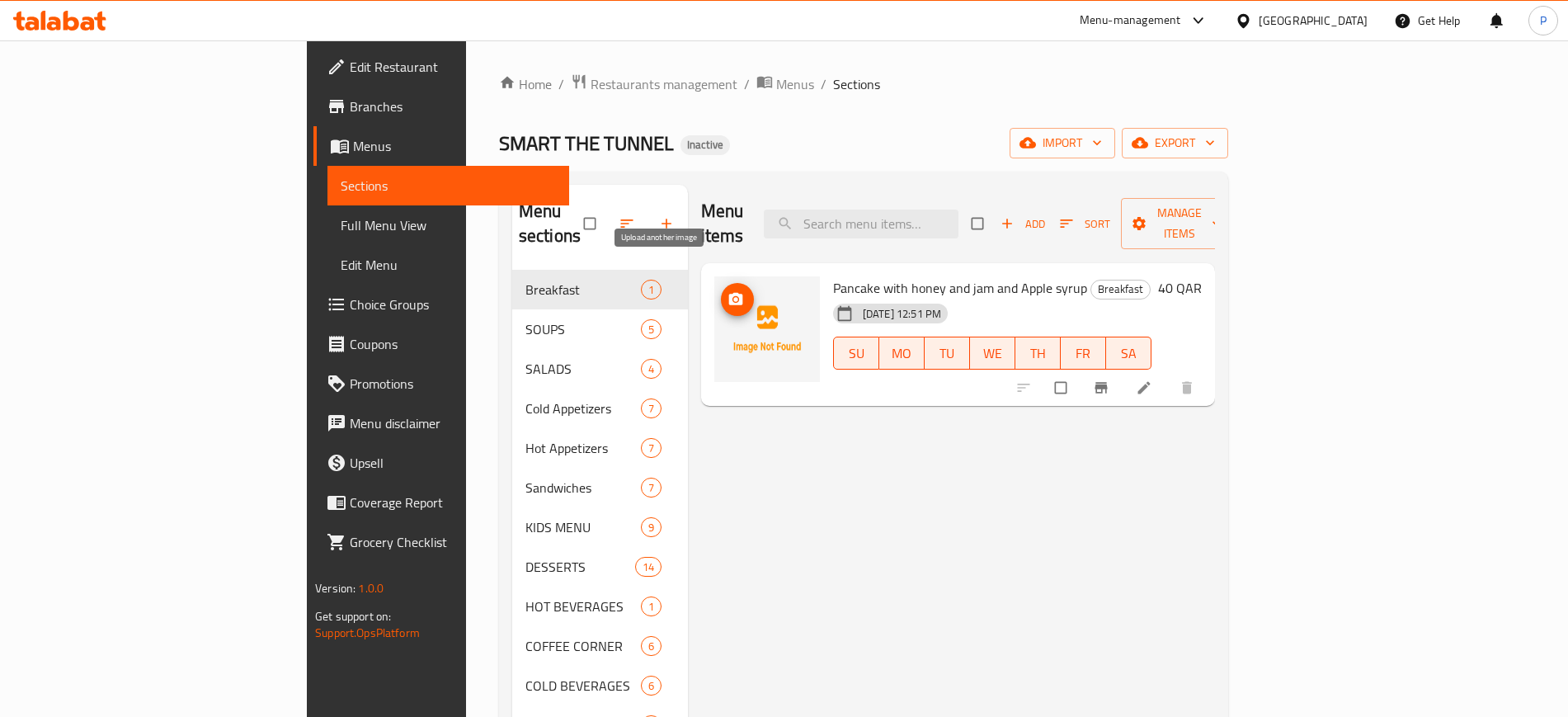
click at [729, 293] on icon "upload picture" at bounding box center [736, 299] width 14 height 12
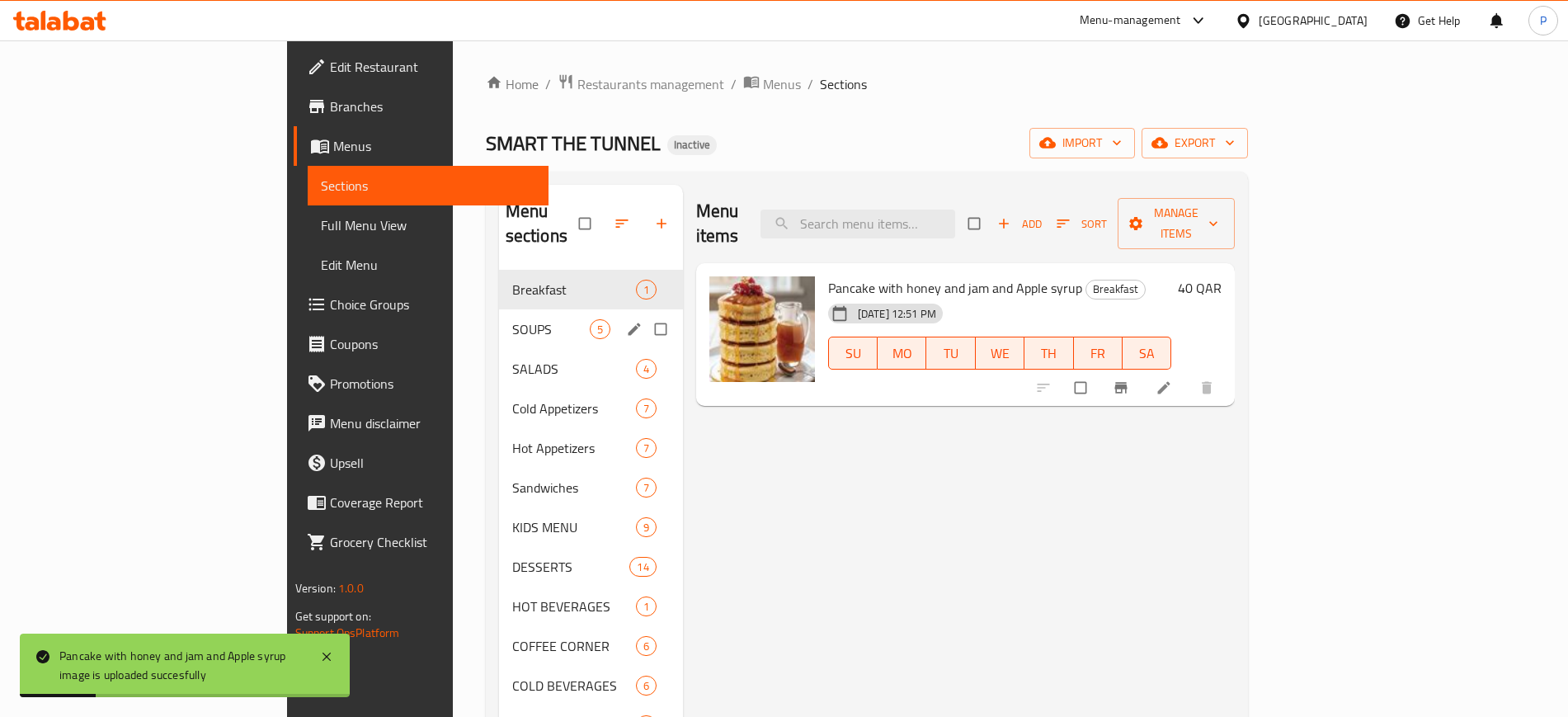
click at [499, 315] on div "SOUPS 5" at bounding box center [591, 328] width 184 height 39
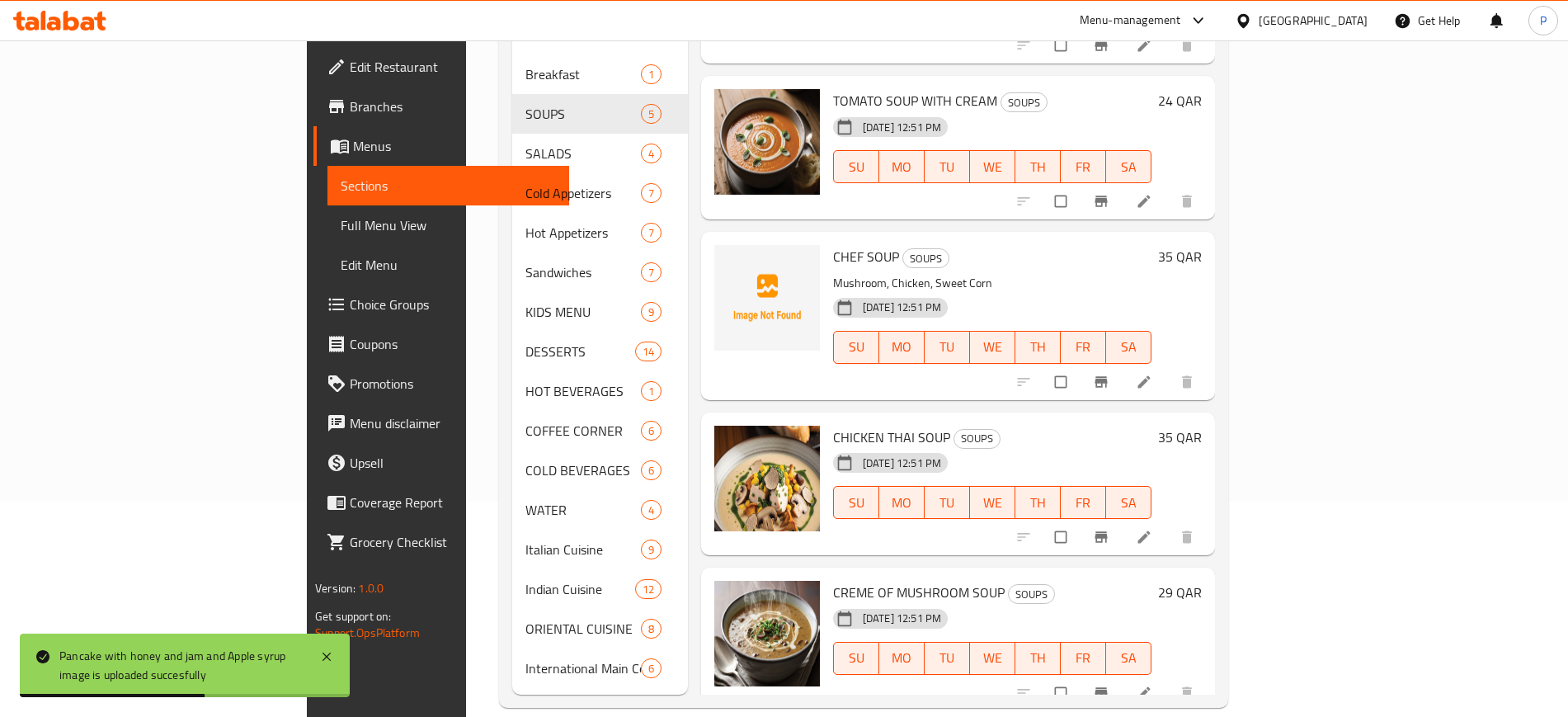
scroll to position [231, 0]
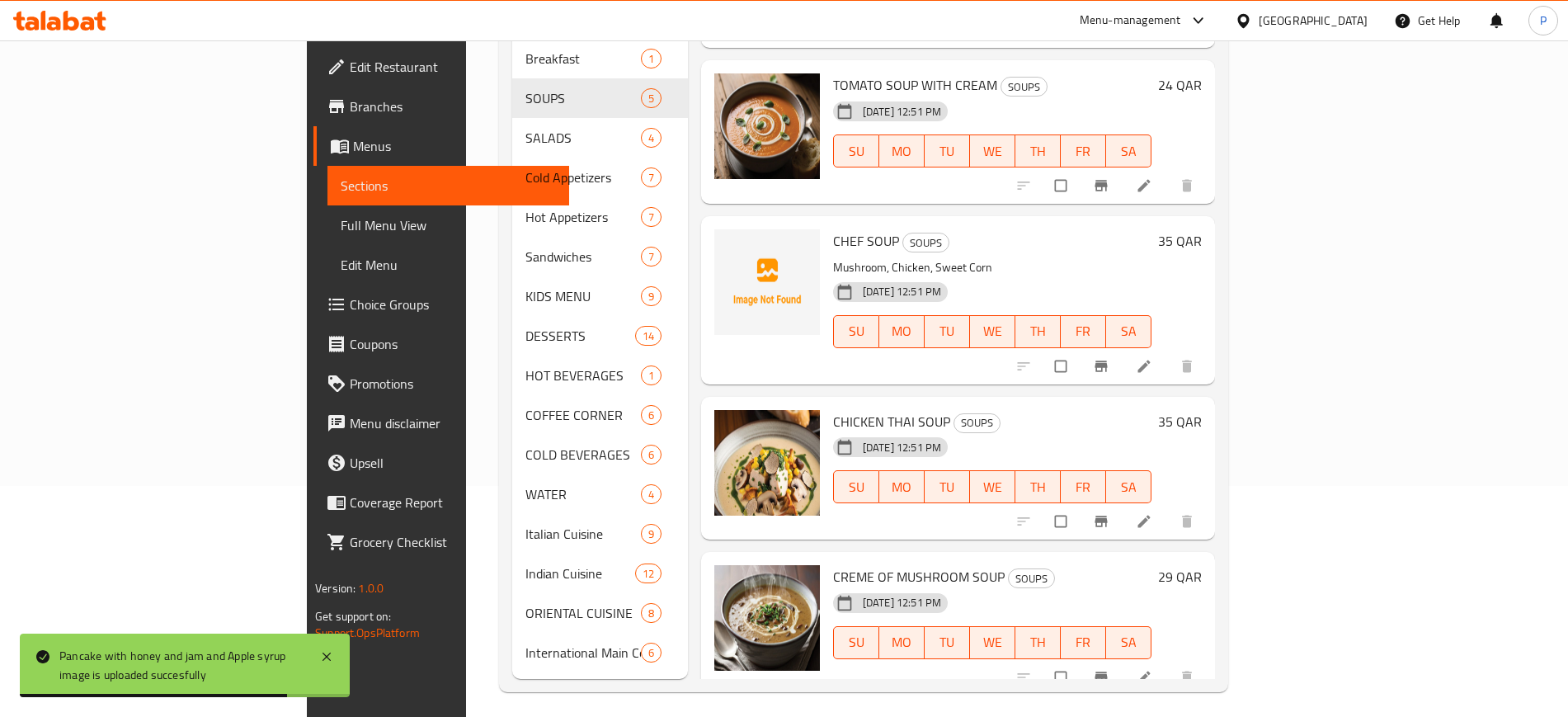
click at [833, 229] on span "CHEF SOUP" at bounding box center [865, 241] width 66 height 25
drag, startPoint x: 776, startPoint y: 211, endPoint x: 841, endPoint y: 360, distance: 162.6
click at [833, 229] on span "CHEF SOUP" at bounding box center [865, 241] width 66 height 25
copy span "CHEF"
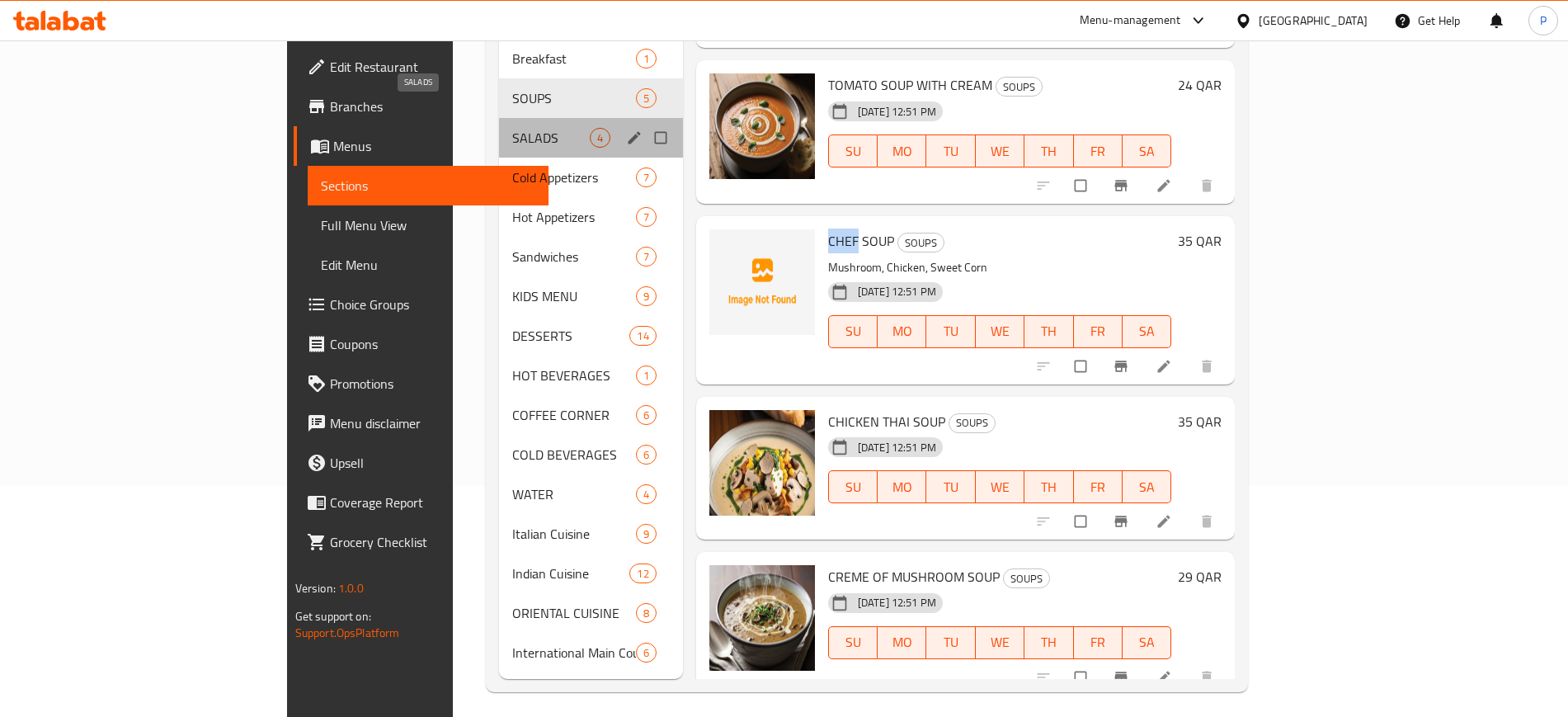
click at [512, 128] on span "SALADS" at bounding box center [550, 138] width 78 height 20
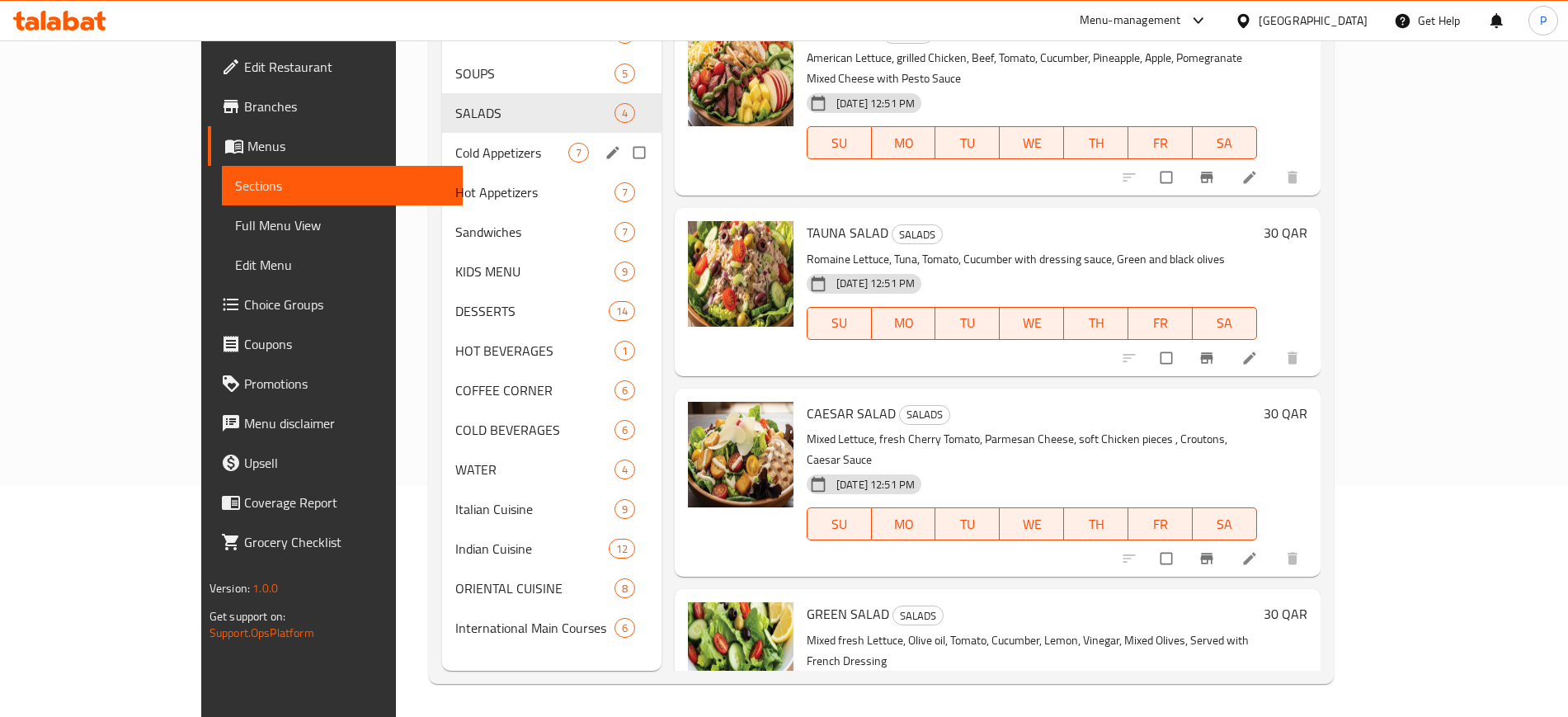
click at [456, 158] on span "Cold Appetizers" at bounding box center [512, 152] width 113 height 20
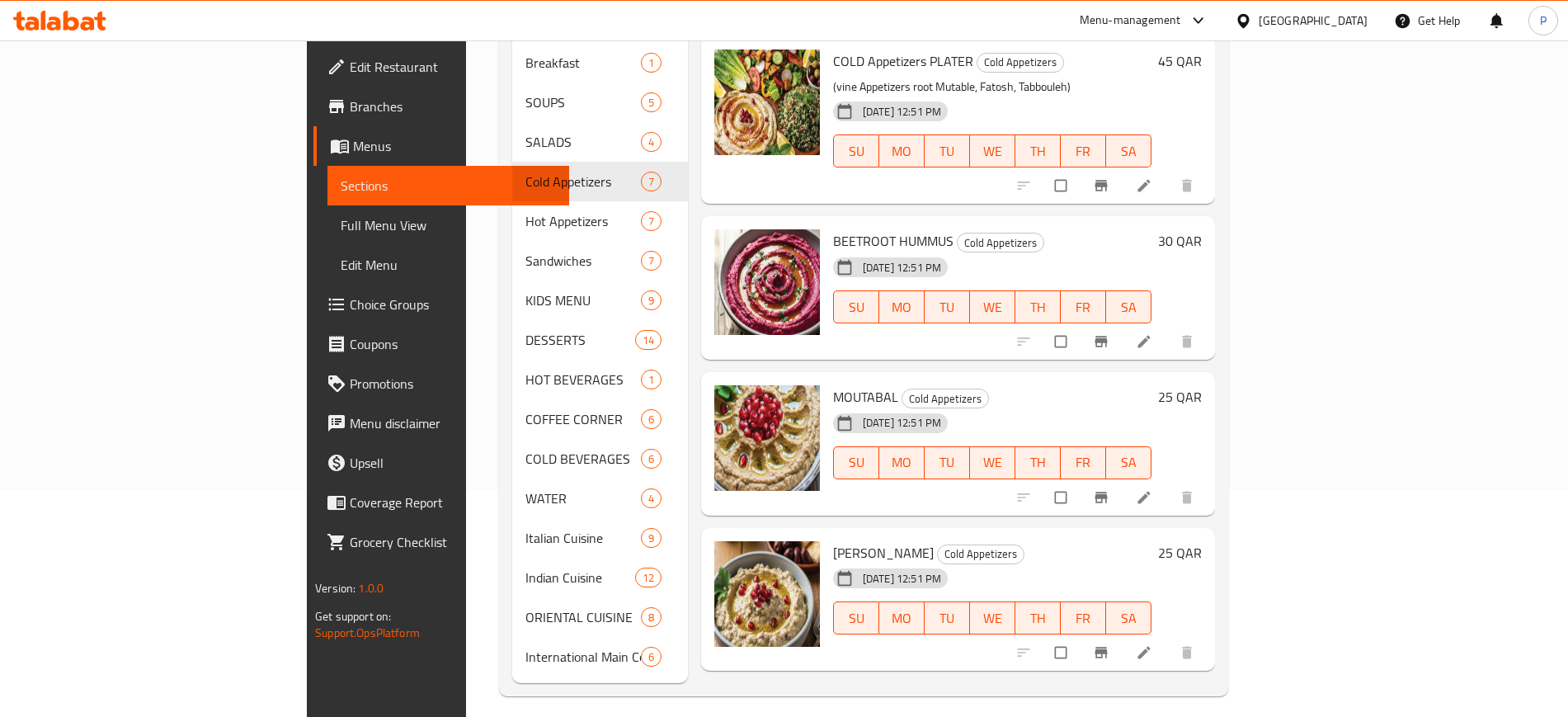
scroll to position [231, 0]
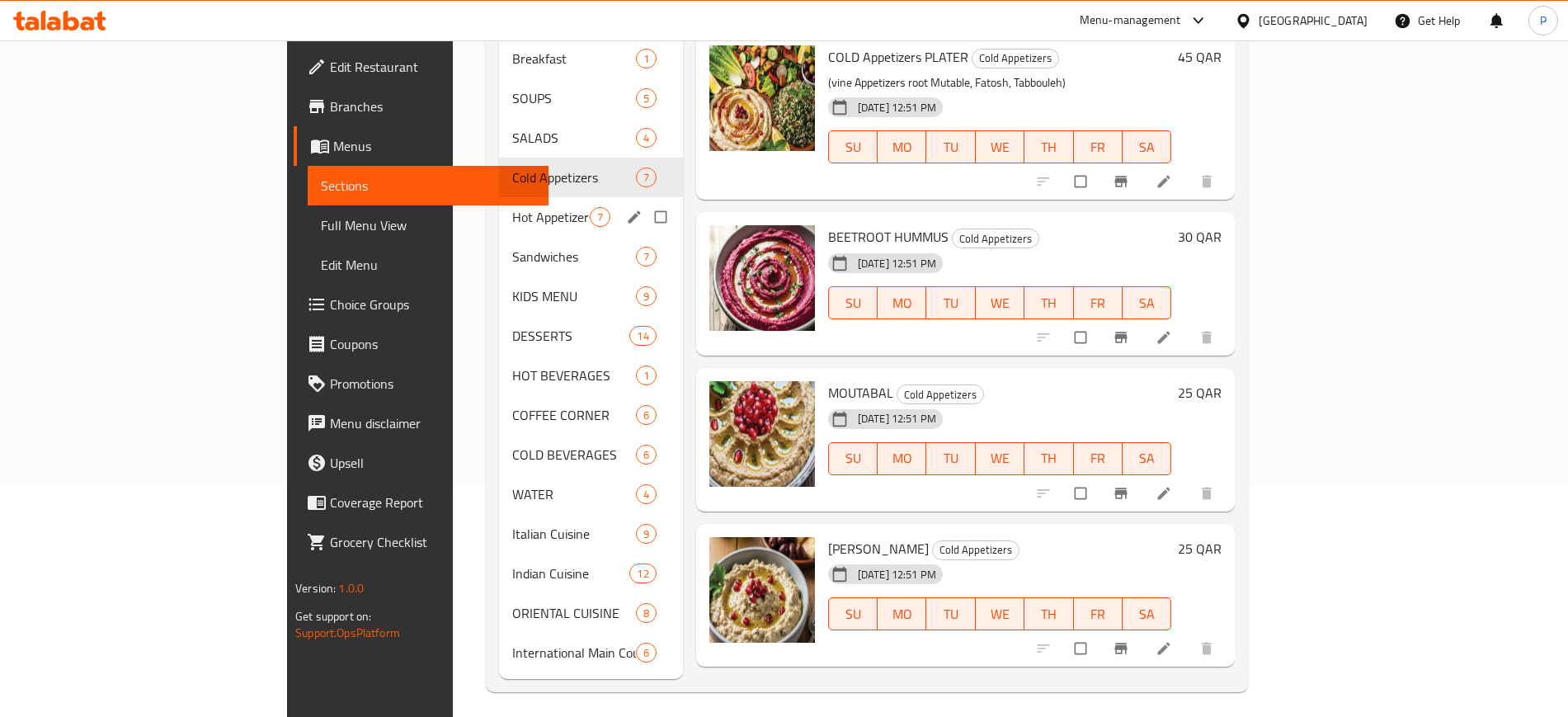
click at [499, 197] on div "Hot Appetizers 7" at bounding box center [591, 216] width 184 height 39
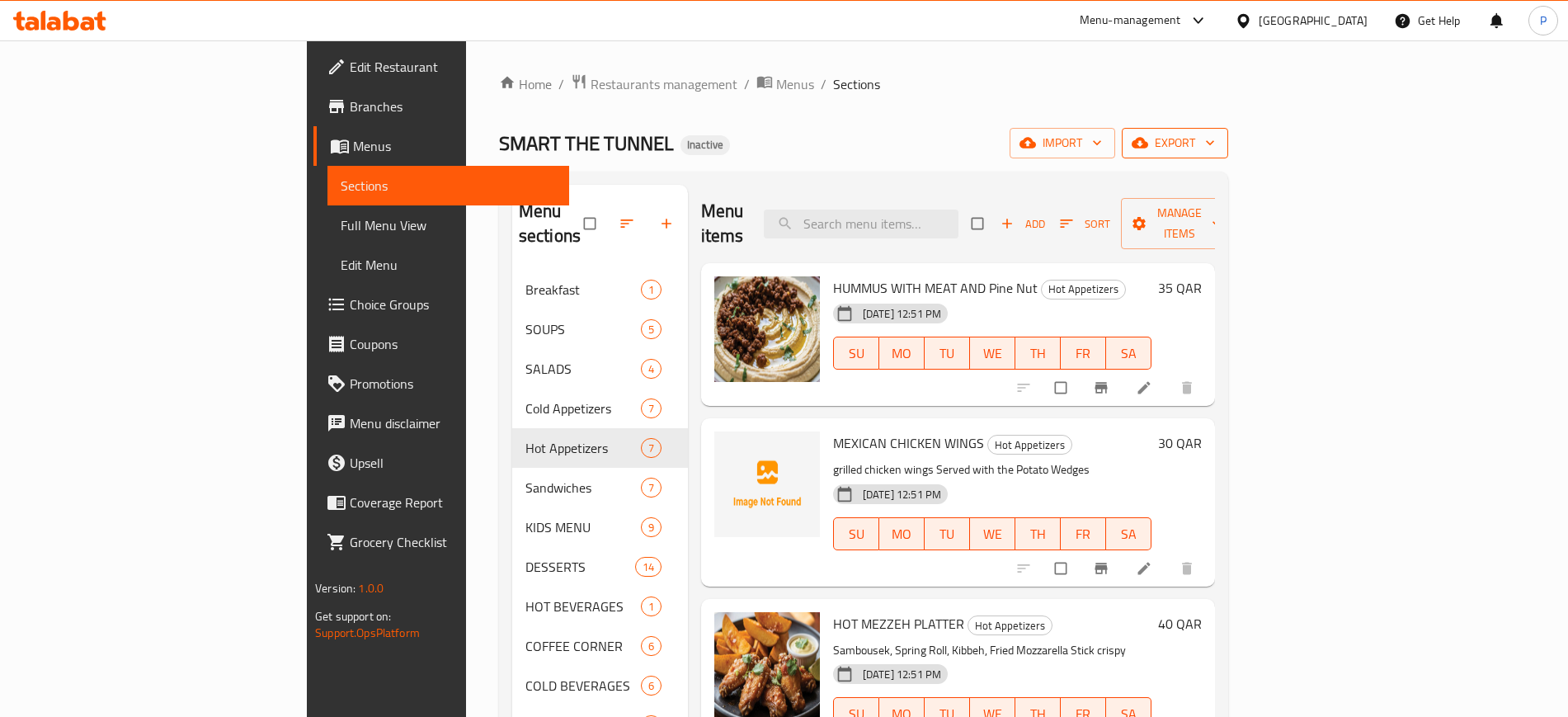
click at [1218, 148] on icon "button" at bounding box center [1209, 142] width 16 height 16
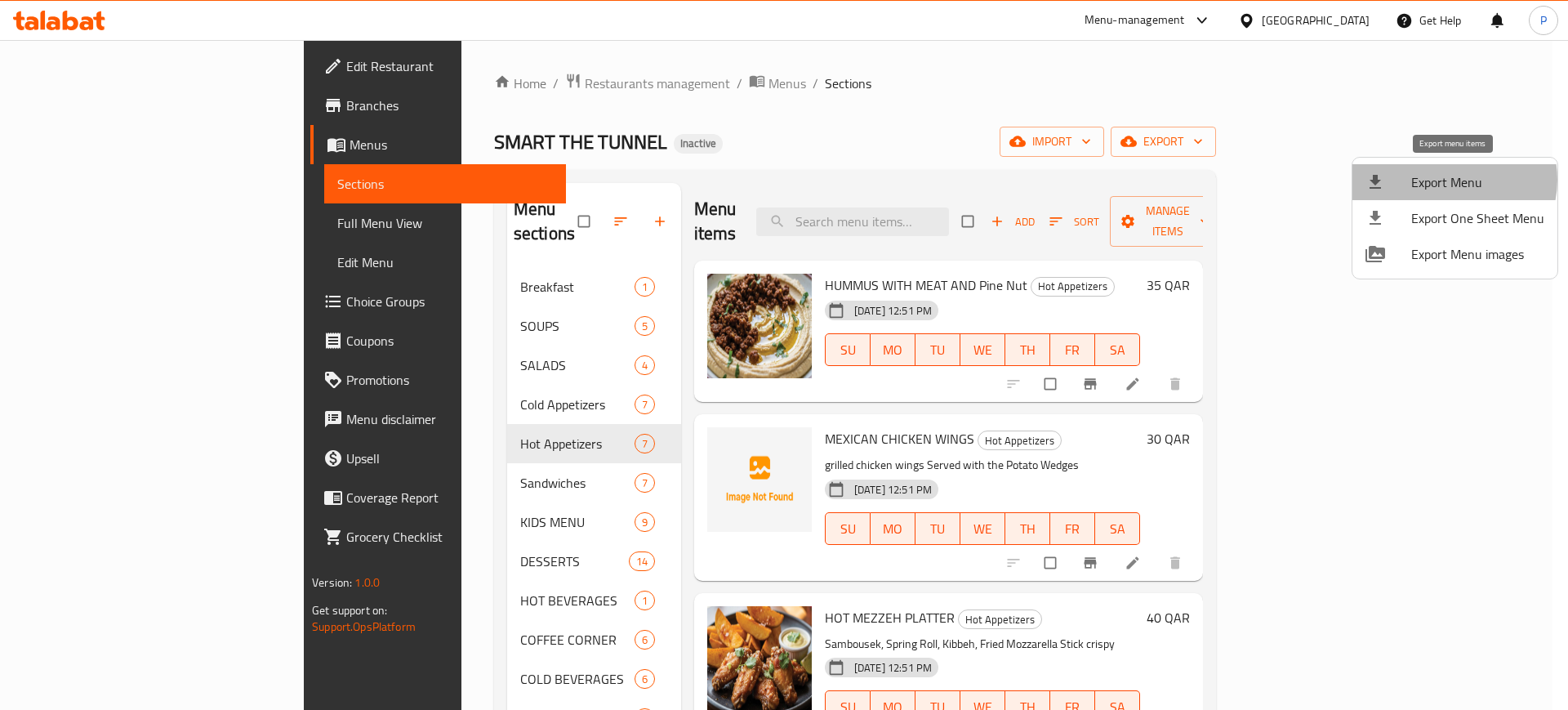
click at [1451, 180] on span "Export Menu" at bounding box center [1478, 182] width 133 height 20
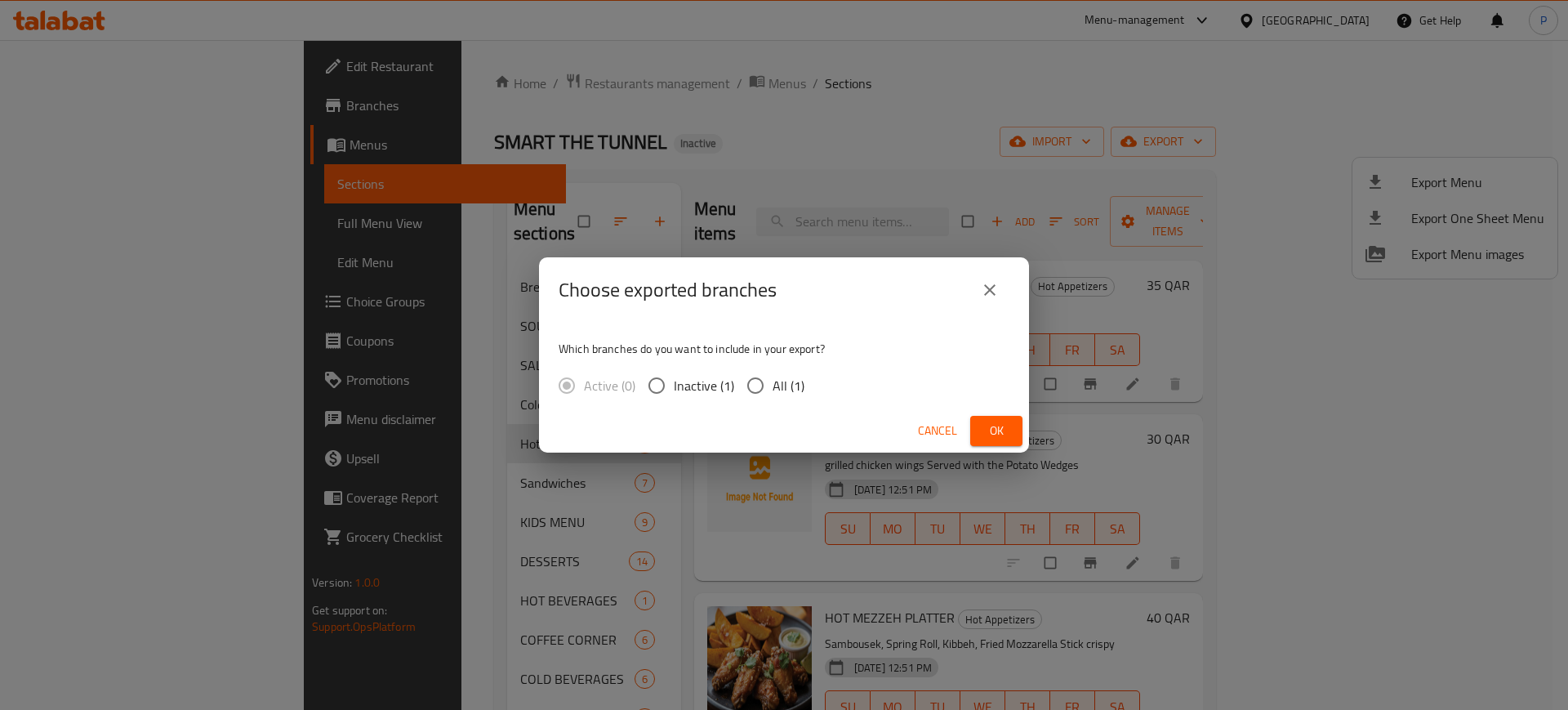
click at [786, 377] on span "All (1)" at bounding box center [789, 385] width 32 height 20
click at [773, 377] on input "All (1)" at bounding box center [756, 386] width 34 height 34
radio input "true"
click at [982, 424] on button "Ok" at bounding box center [995, 431] width 52 height 30
